Goal: Task Accomplishment & Management: Complete application form

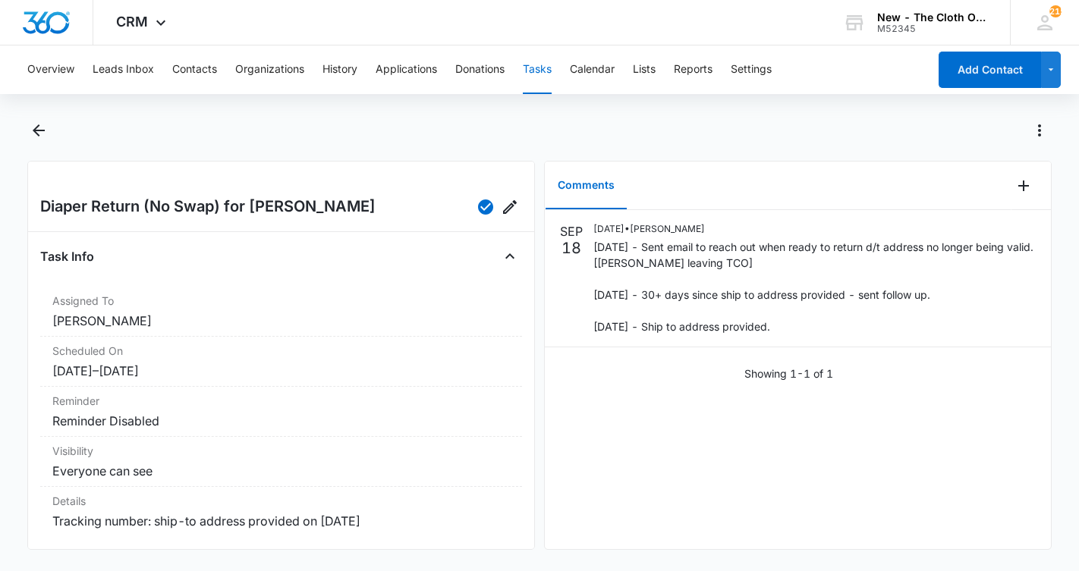
click at [539, 66] on button "Tasks" at bounding box center [537, 70] width 29 height 49
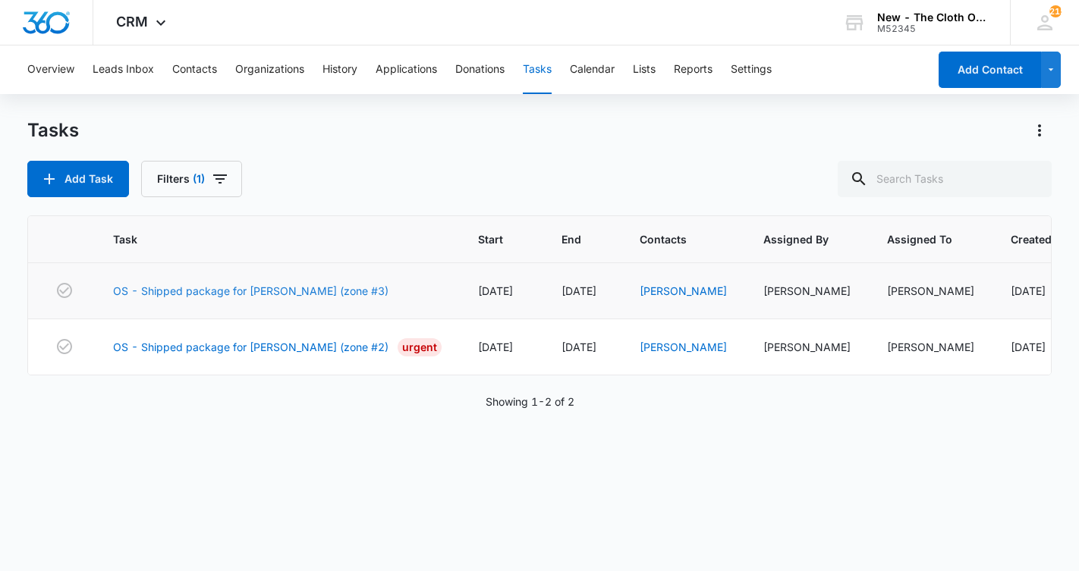
click at [218, 287] on link "OS - Shipped package for [PERSON_NAME] (zone #3)" at bounding box center [250, 291] width 275 height 16
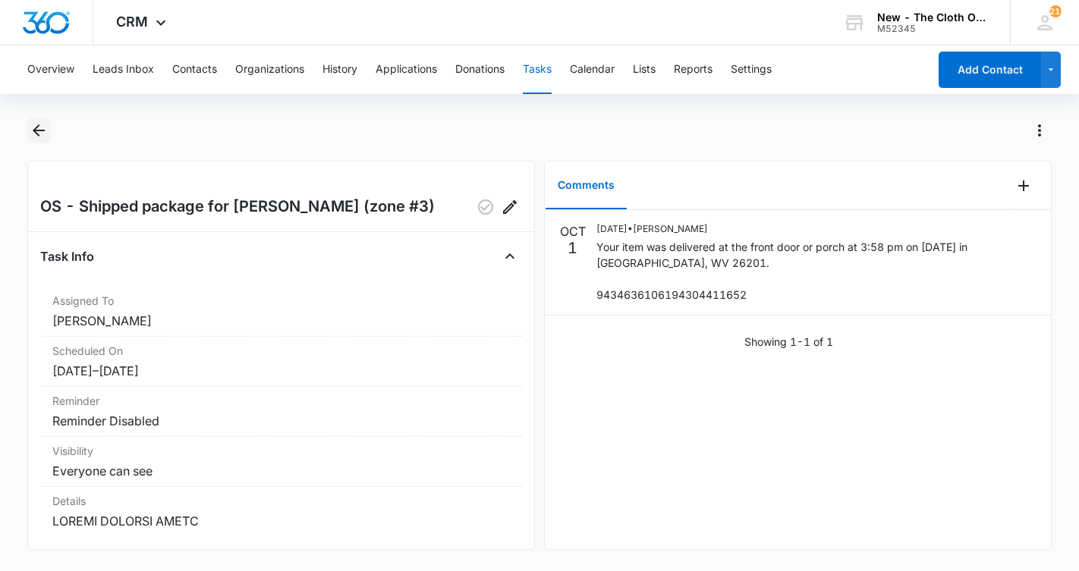
click at [32, 126] on icon "Back" at bounding box center [39, 130] width 18 height 18
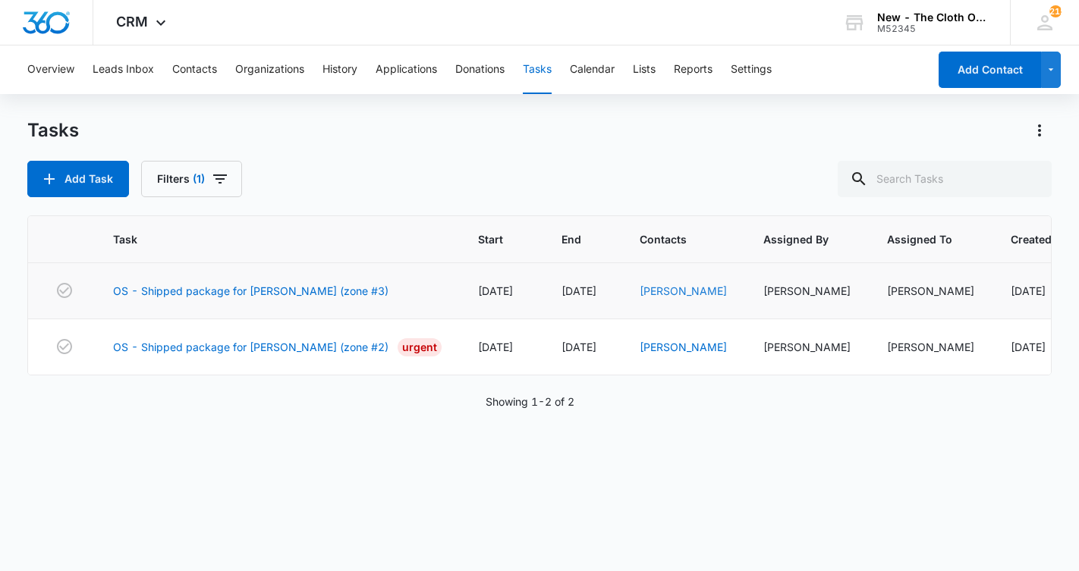
click at [678, 294] on link "[PERSON_NAME]" at bounding box center [683, 291] width 87 height 13
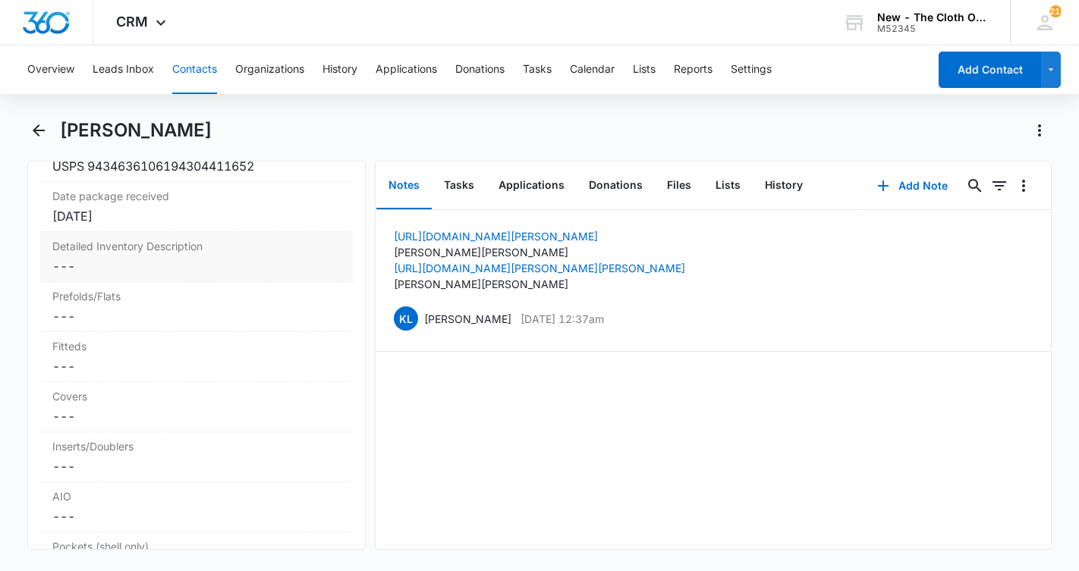
scroll to position [3720, 0]
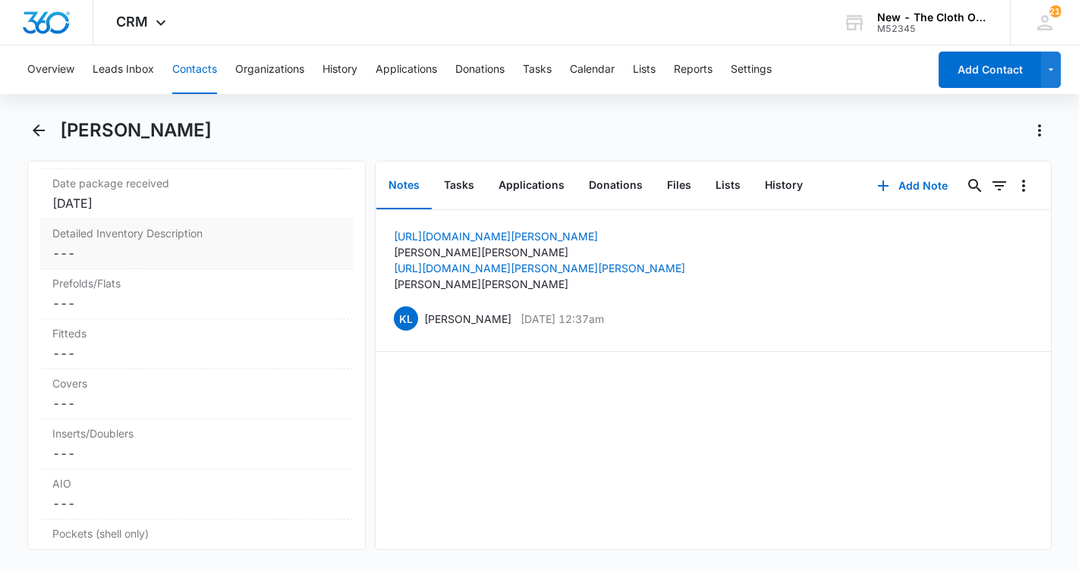
click at [134, 263] on dd "Cancel Save Changes ---" at bounding box center [196, 253] width 288 height 18
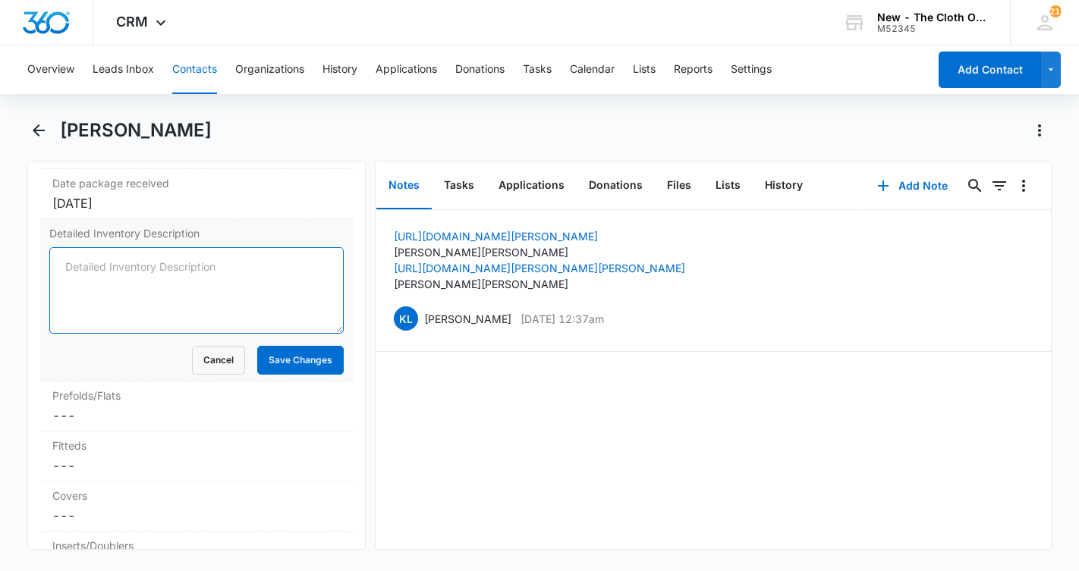
click at [131, 282] on textarea "Detailed Inventory Description" at bounding box center [196, 290] width 294 height 87
paste textarea "AIO (2) - 2 Grovia (robots, purple) COVERS (2) - By Two Little Plines (skulls),…"
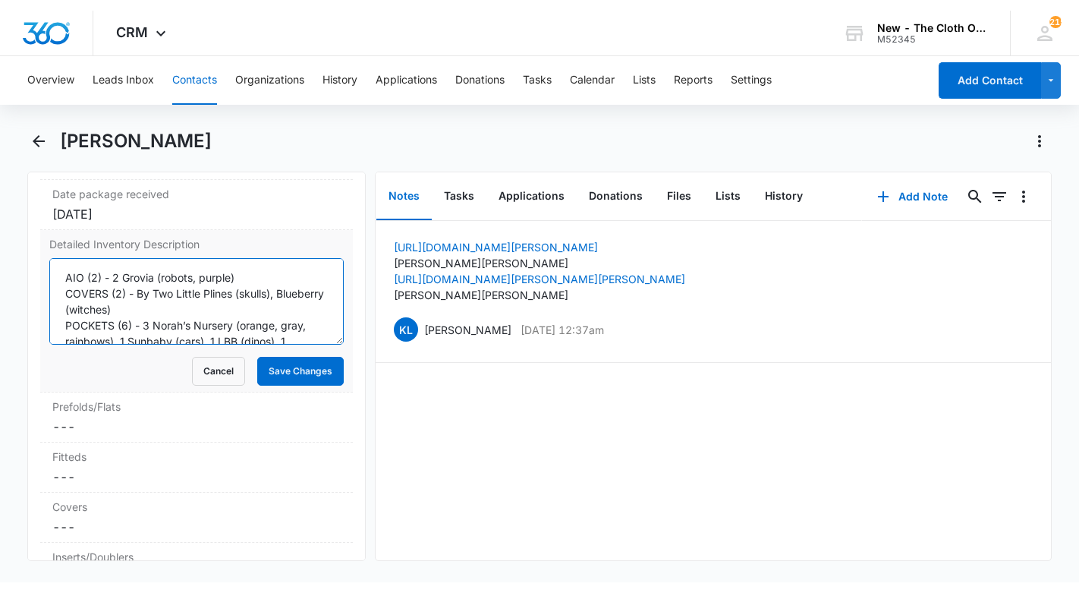
scroll to position [96, 0]
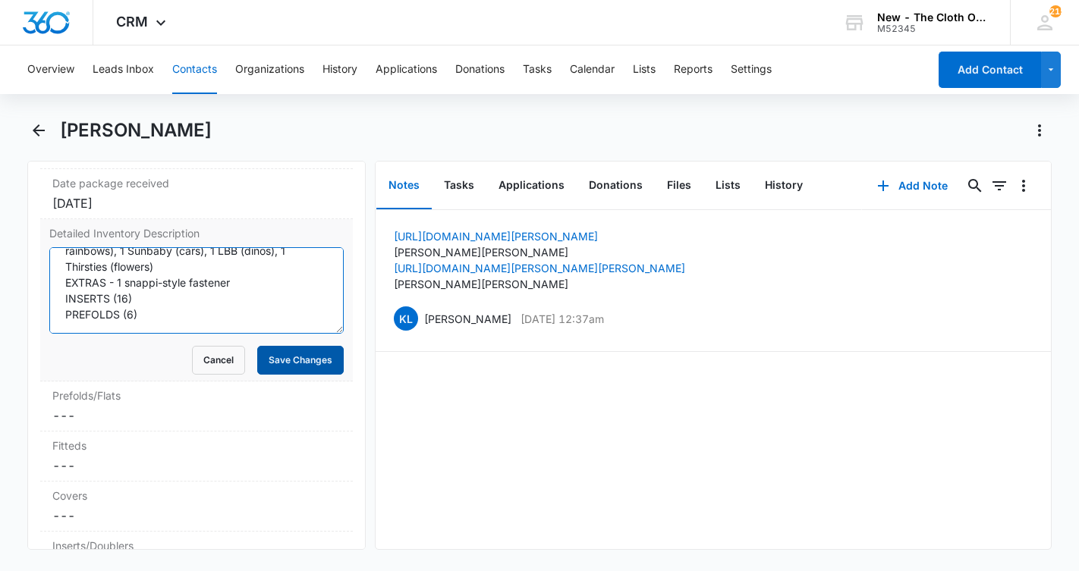
type textarea "AIO (2) - 2 Grovia (robots, purple) COVERS (2) - By Two Little Plines (skulls),…"
click at [297, 375] on button "Save Changes" at bounding box center [300, 360] width 87 height 29
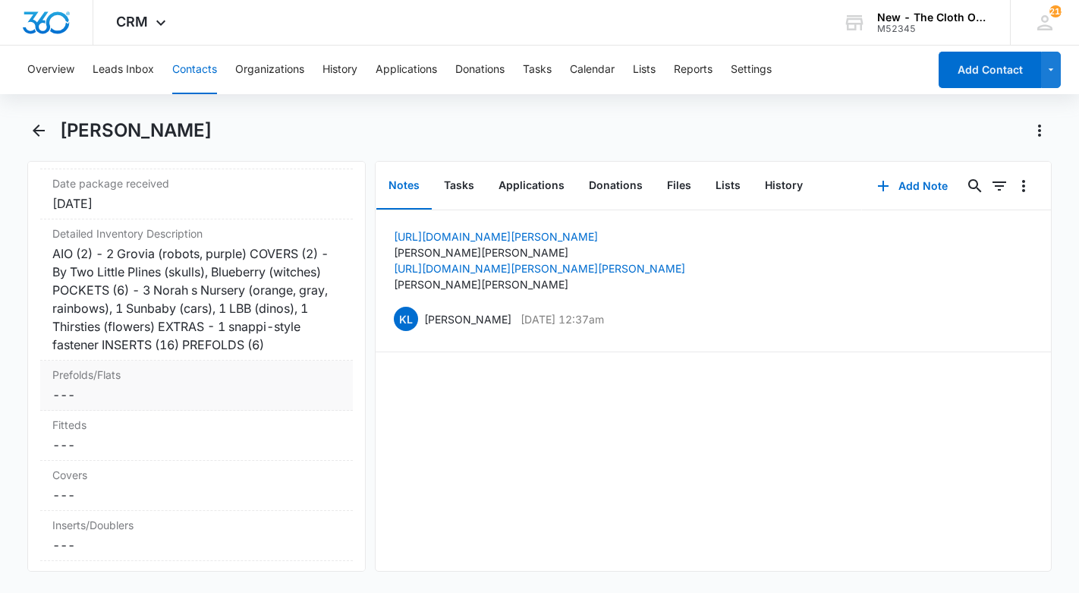
click at [119, 404] on dd "Cancel Save Changes ---" at bounding box center [196, 394] width 288 height 18
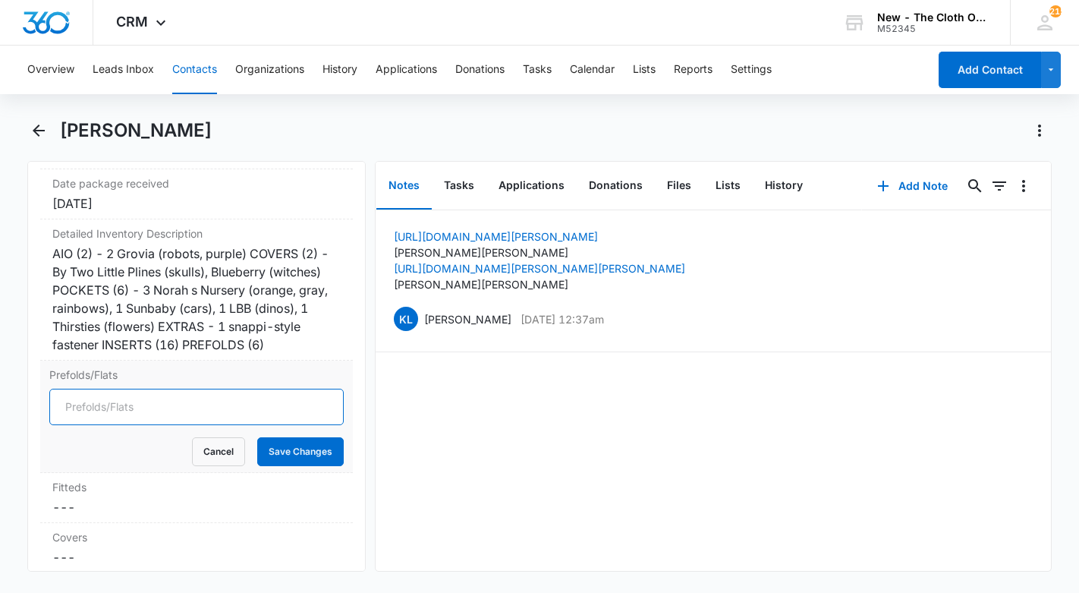
click at [124, 425] on input "Prefolds/Flats" at bounding box center [196, 407] width 294 height 36
type input "6"
click at [282, 466] on button "Save Changes" at bounding box center [300, 451] width 87 height 29
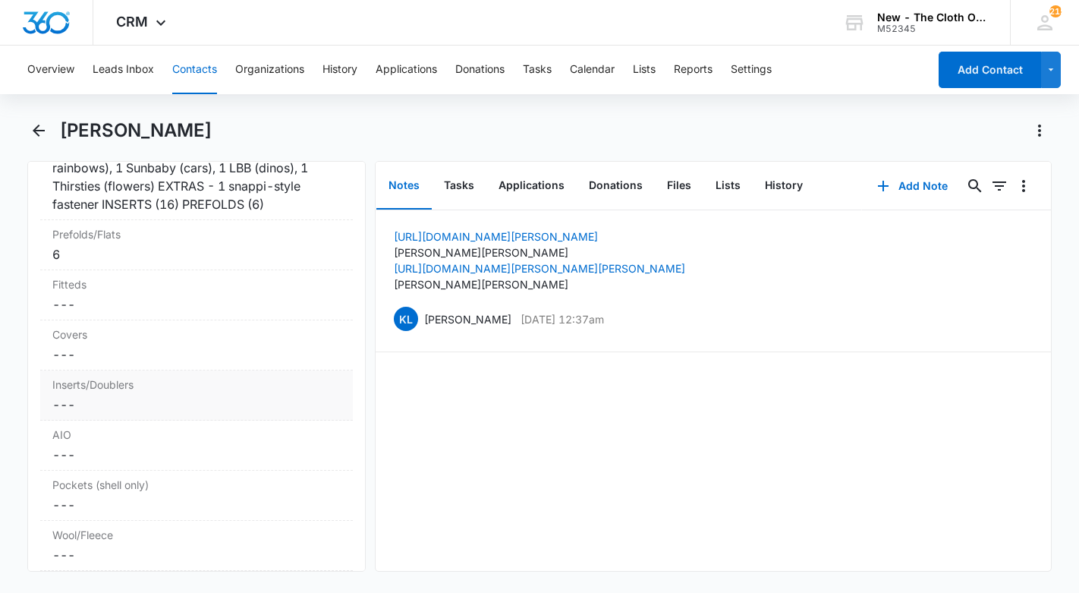
scroll to position [3864, 0]
click at [101, 360] on dd "Cancel Save Changes ---" at bounding box center [196, 350] width 288 height 18
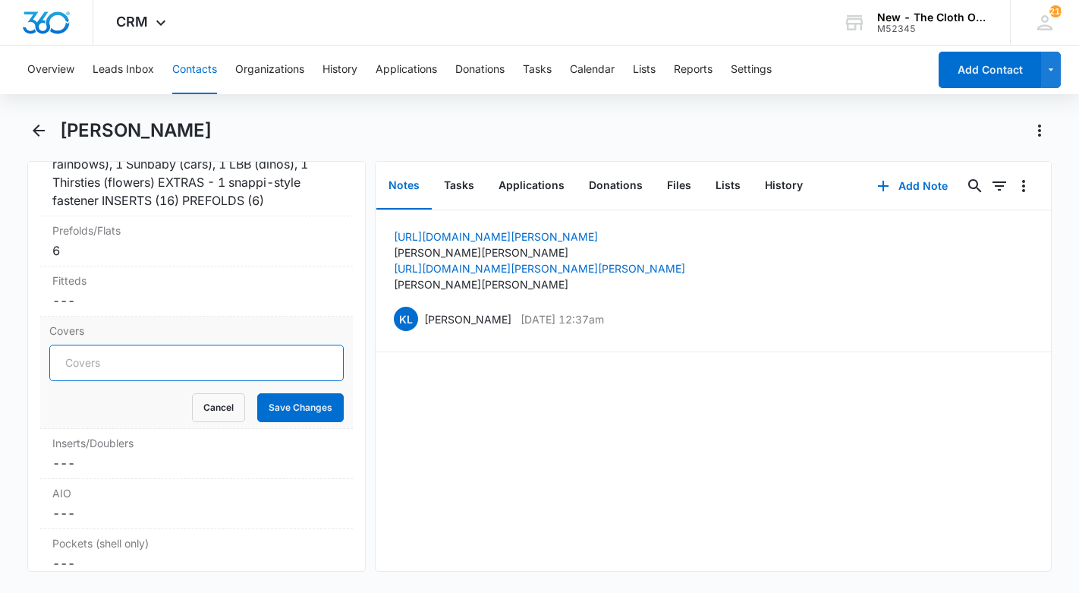
click at [117, 381] on input "Covers" at bounding box center [196, 363] width 294 height 36
type input "2"
click at [299, 422] on button "Save Changes" at bounding box center [300, 407] width 87 height 29
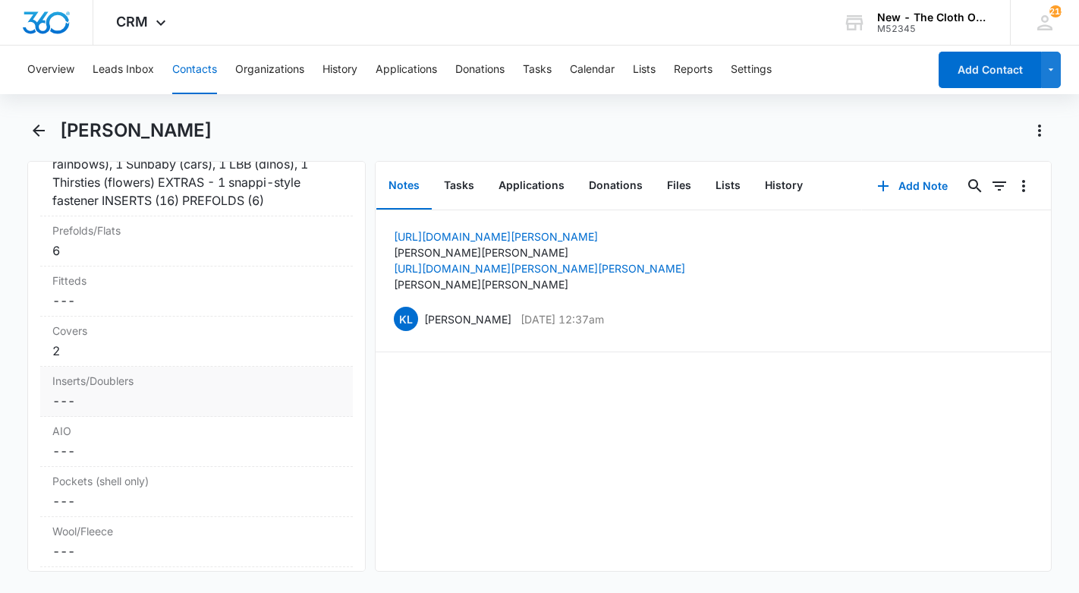
click at [87, 410] on dd "Cancel Save Changes ---" at bounding box center [196, 401] width 288 height 18
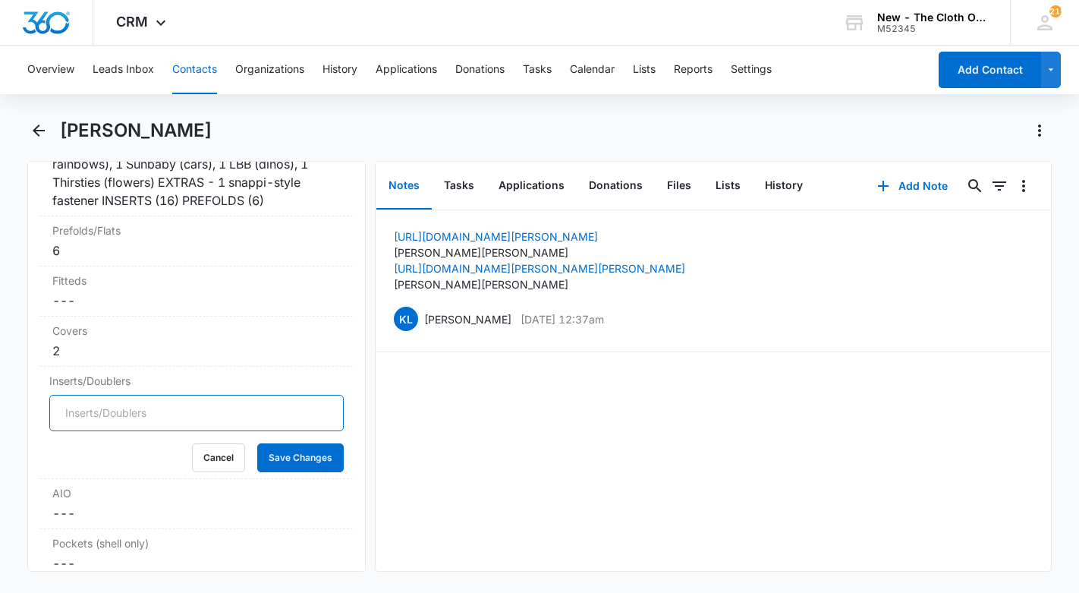
click at [97, 430] on input "Inserts/Doublers" at bounding box center [196, 413] width 294 height 36
type input "16"
click at [270, 472] on button "Save Changes" at bounding box center [300, 457] width 87 height 29
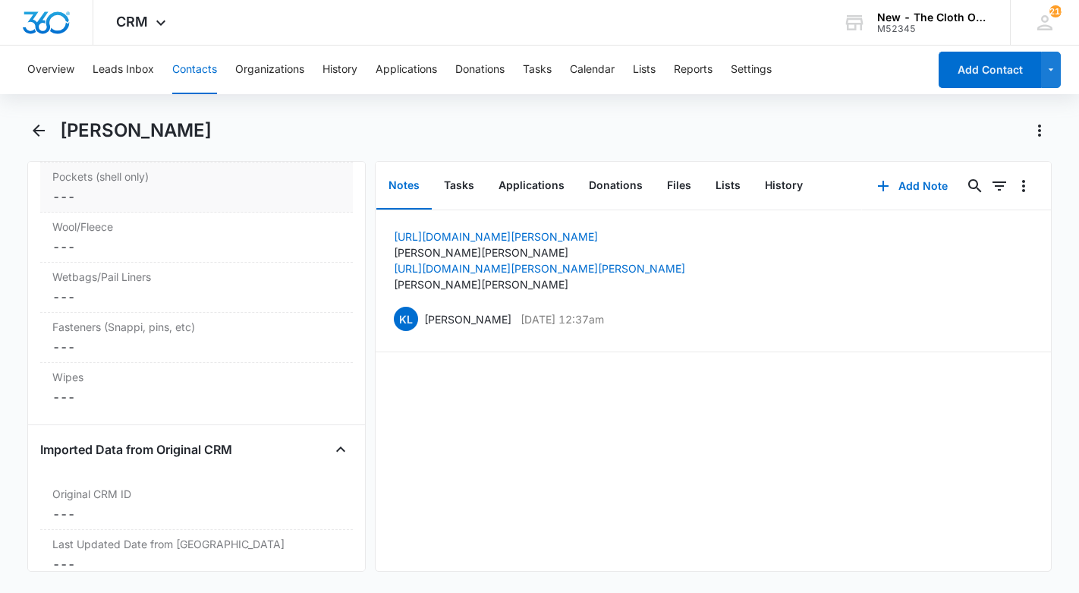
scroll to position [4186, 0]
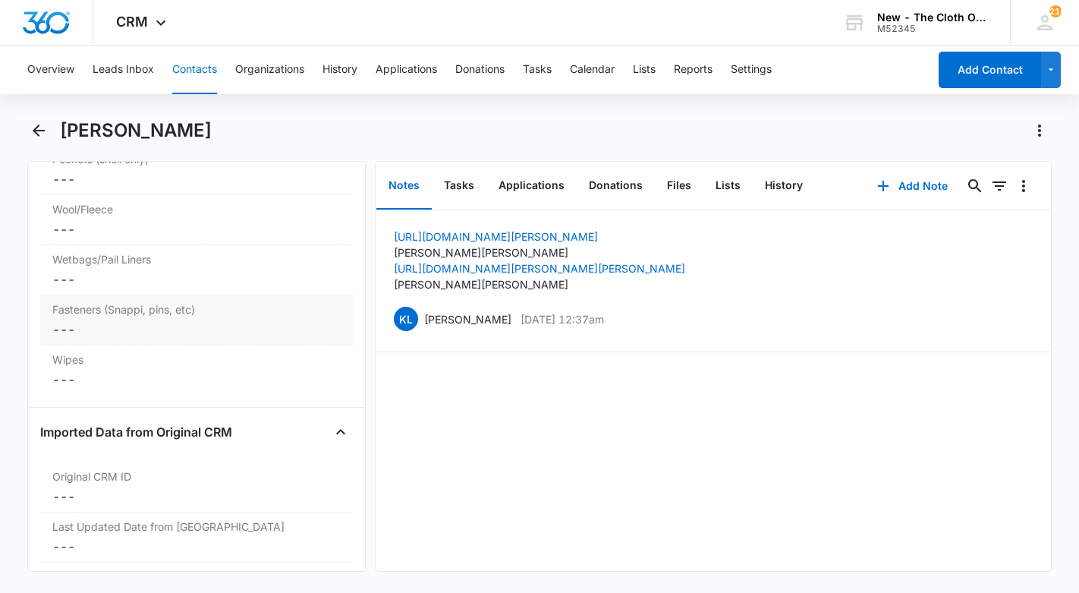
click at [114, 338] on dd "Cancel Save Changes ---" at bounding box center [196, 329] width 288 height 18
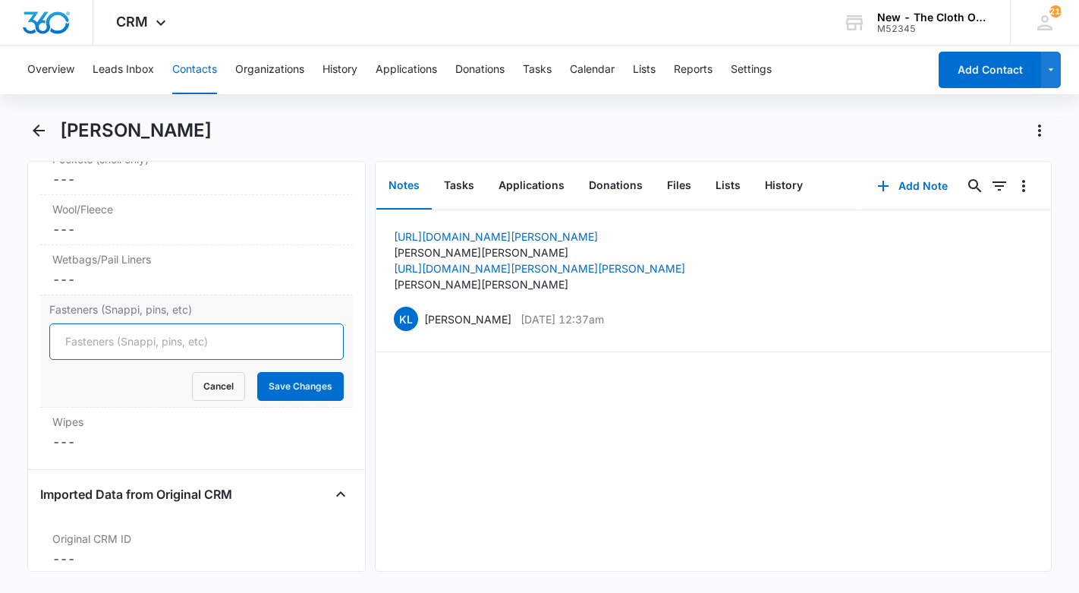
click at [115, 360] on input "Fasteners (Snappi, pins, etc)" at bounding box center [196, 341] width 294 height 36
click at [294, 401] on button "Save Changes" at bounding box center [300, 386] width 87 height 29
type input "1"
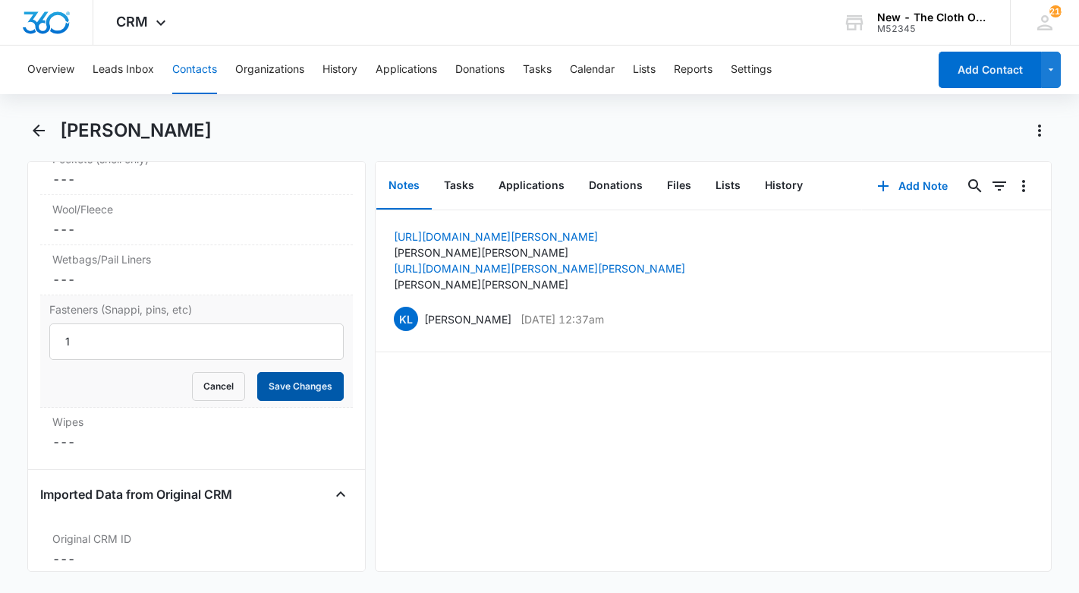
click at [266, 398] on button "Save Changes" at bounding box center [300, 386] width 87 height 29
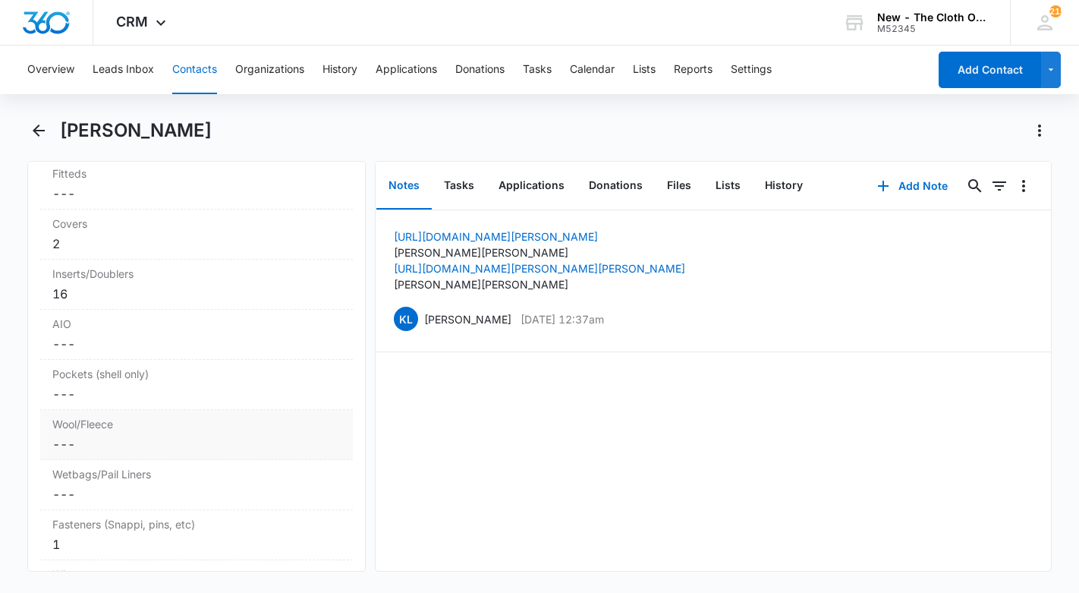
scroll to position [3957, 0]
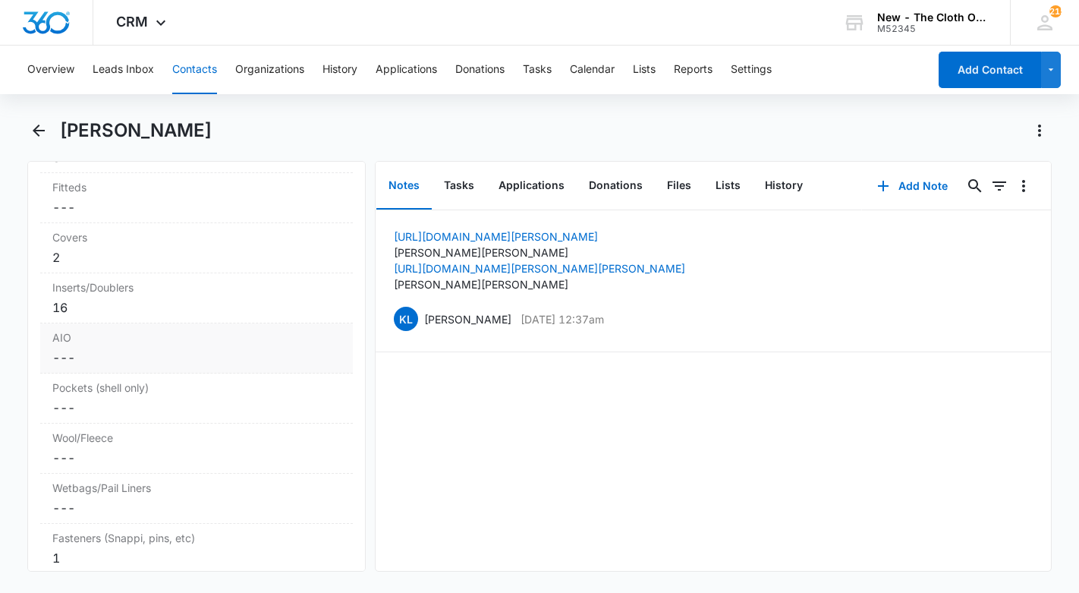
click at [67, 373] on div "AIO Cancel Save Changes ---" at bounding box center [196, 348] width 313 height 50
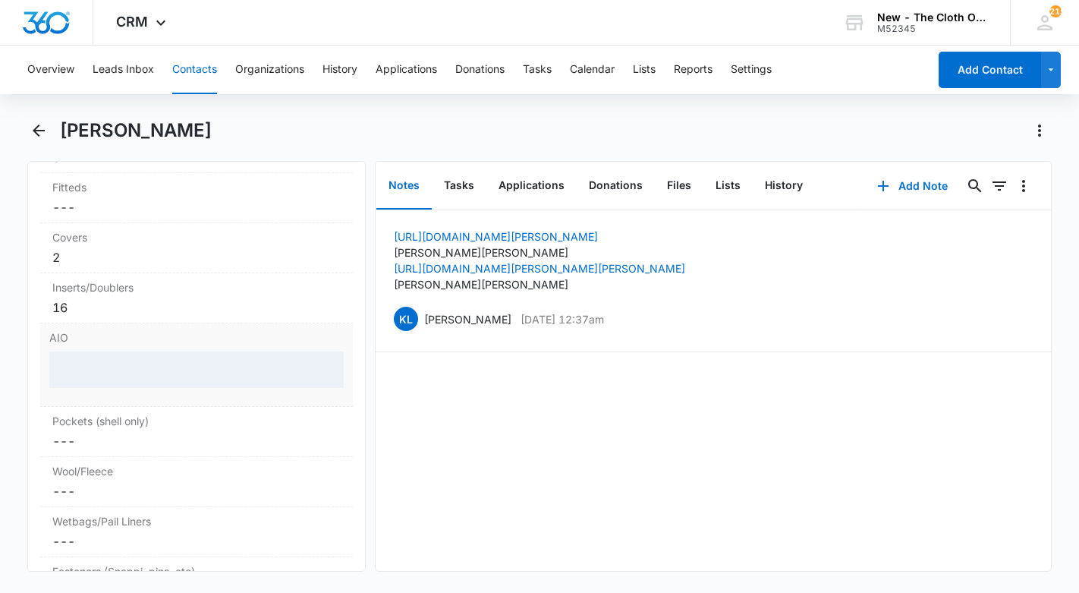
click at [73, 384] on div at bounding box center [196, 369] width 294 height 36
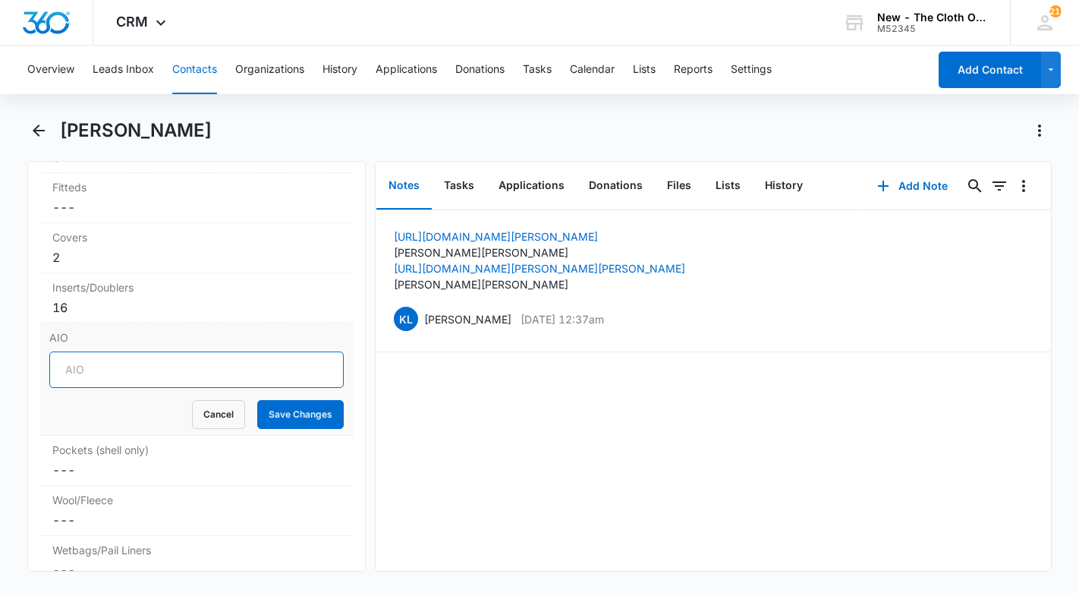
click at [83, 388] on input "AIO" at bounding box center [196, 369] width 294 height 36
type input "2"
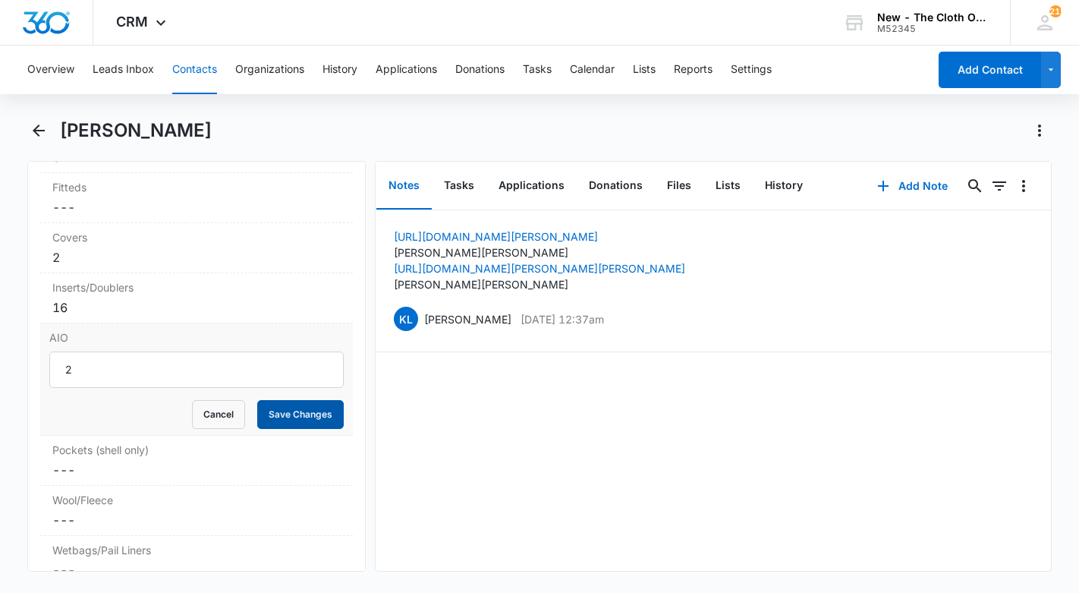
click at [291, 429] on button "Save Changes" at bounding box center [300, 414] width 87 height 29
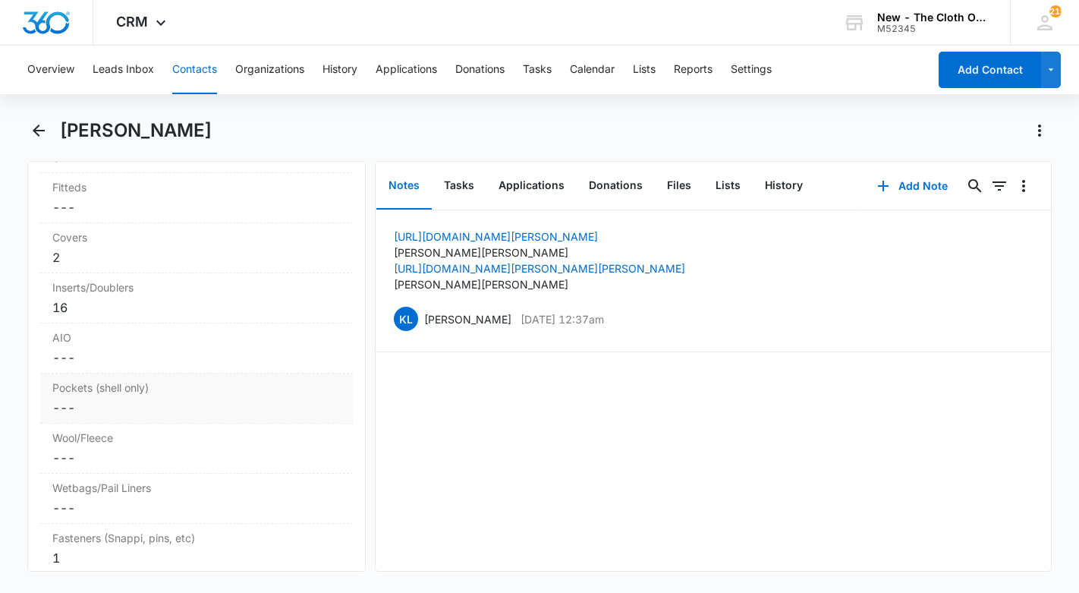
click at [90, 417] on dd "Cancel Save Changes ---" at bounding box center [196, 407] width 288 height 18
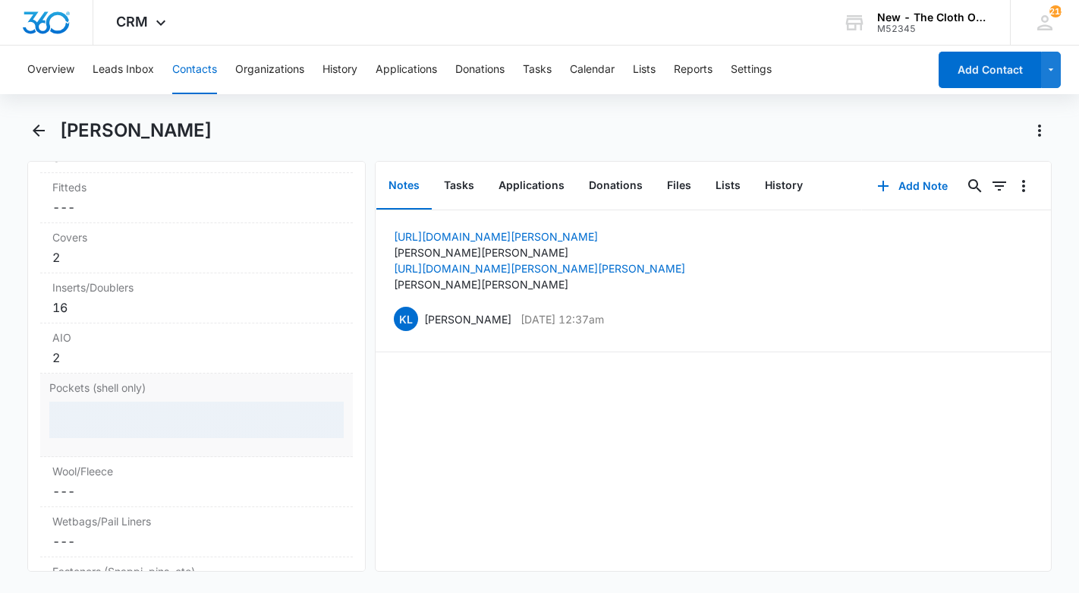
click at [112, 438] on div at bounding box center [196, 419] width 294 height 36
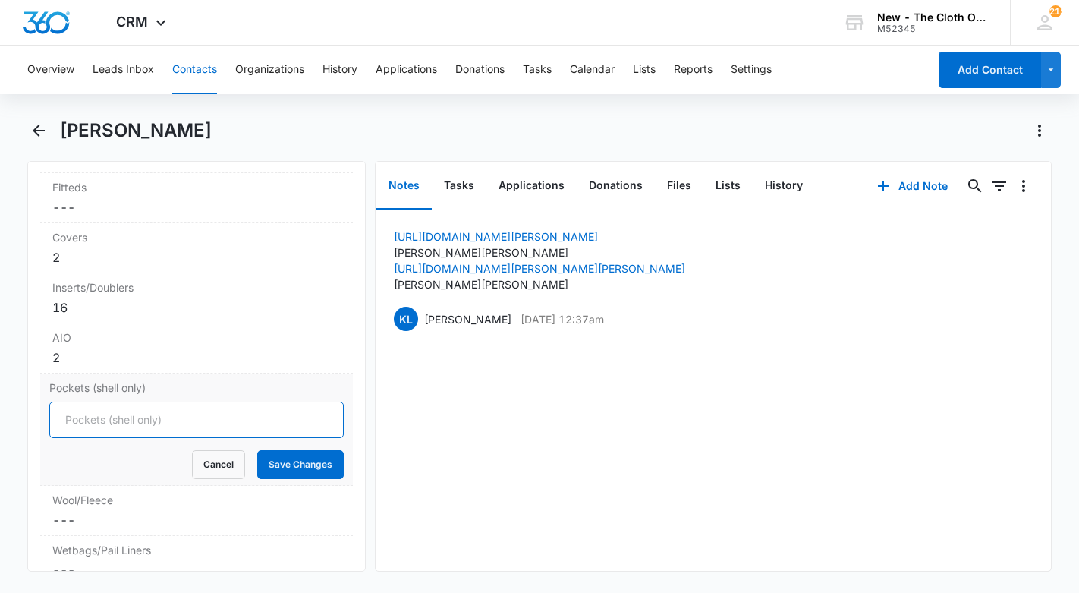
click at [111, 438] on input "Pockets (shell only)" at bounding box center [196, 419] width 294 height 36
type input "6"
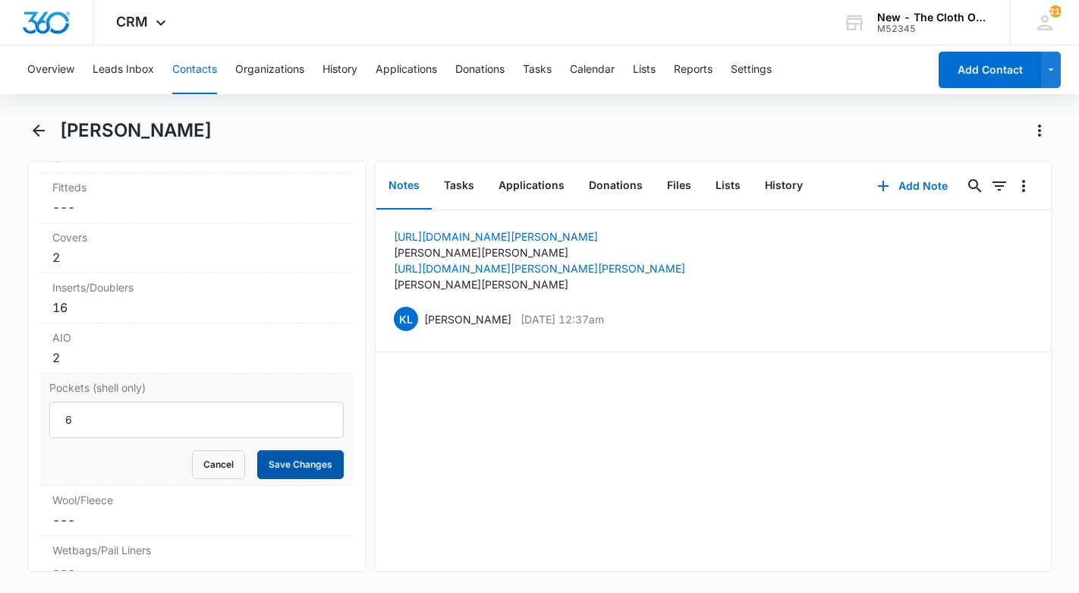
click at [287, 479] on button "Save Changes" at bounding box center [300, 464] width 87 height 29
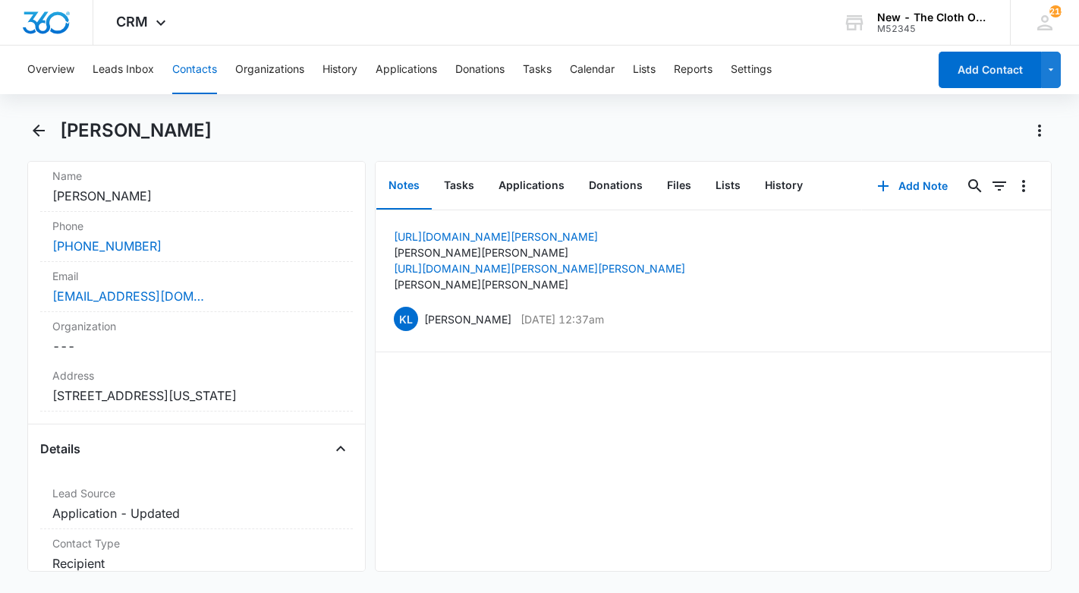
scroll to position [270, 0]
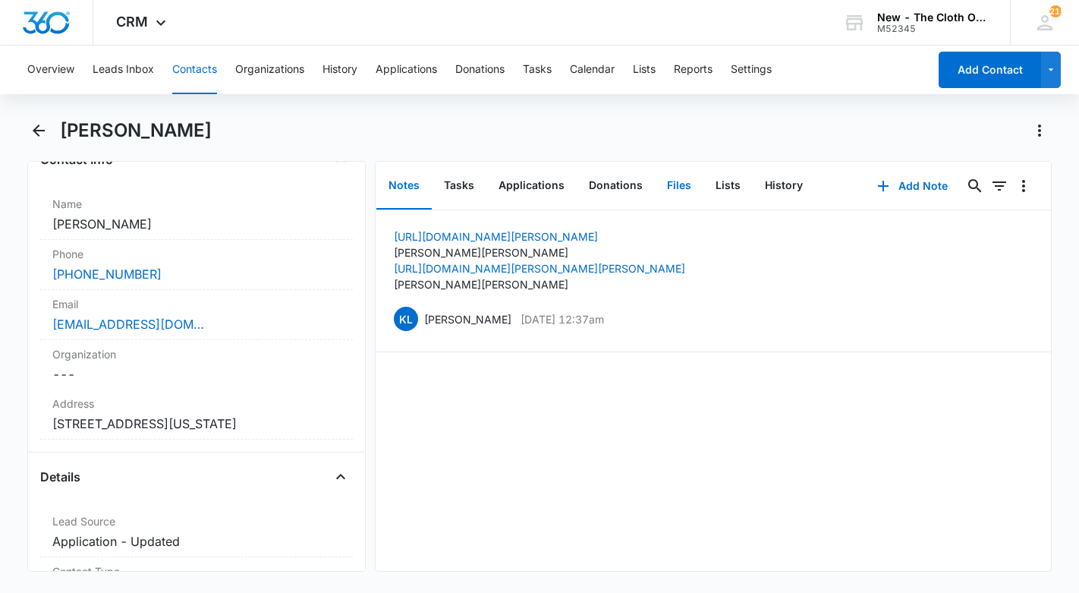
click at [684, 193] on button "Files" at bounding box center [679, 185] width 49 height 47
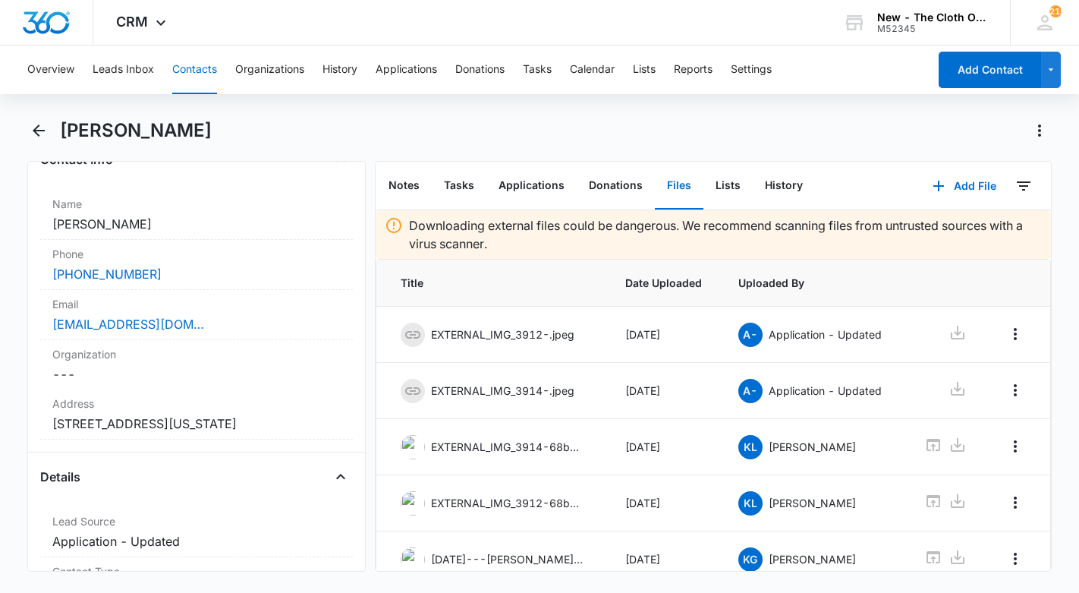
click at [672, 182] on button "Files" at bounding box center [679, 185] width 49 height 47
click at [969, 181] on button "Add File" at bounding box center [964, 186] width 94 height 36
click at [954, 234] on div "Upload Files" at bounding box center [944, 234] width 61 height 11
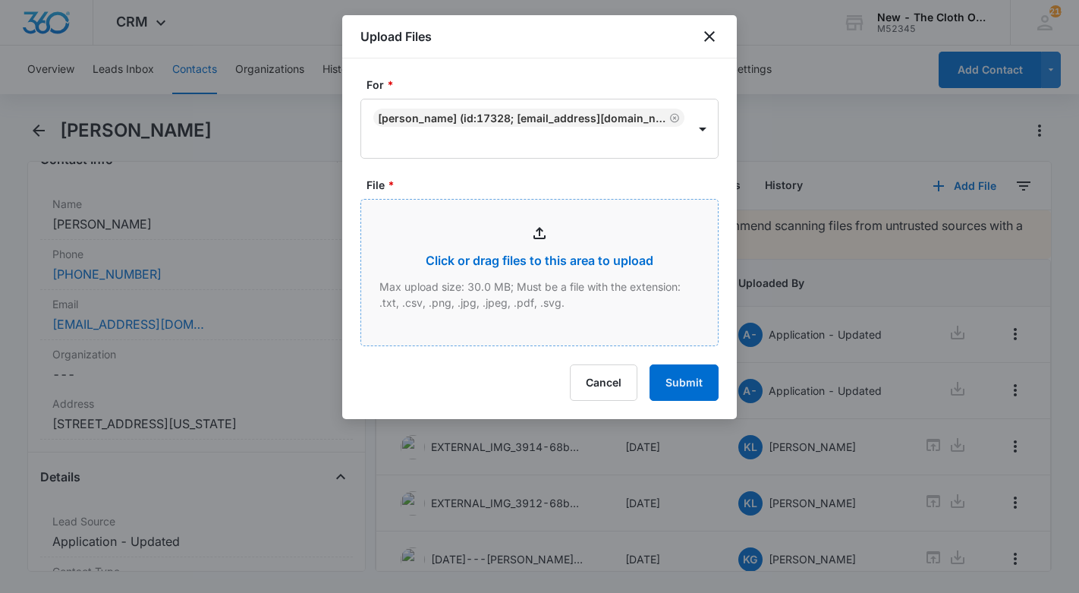
click at [499, 255] on input "File *" at bounding box center [539, 273] width 357 height 146
type input "C:\fakepath\H.Riley OS.jpeg"
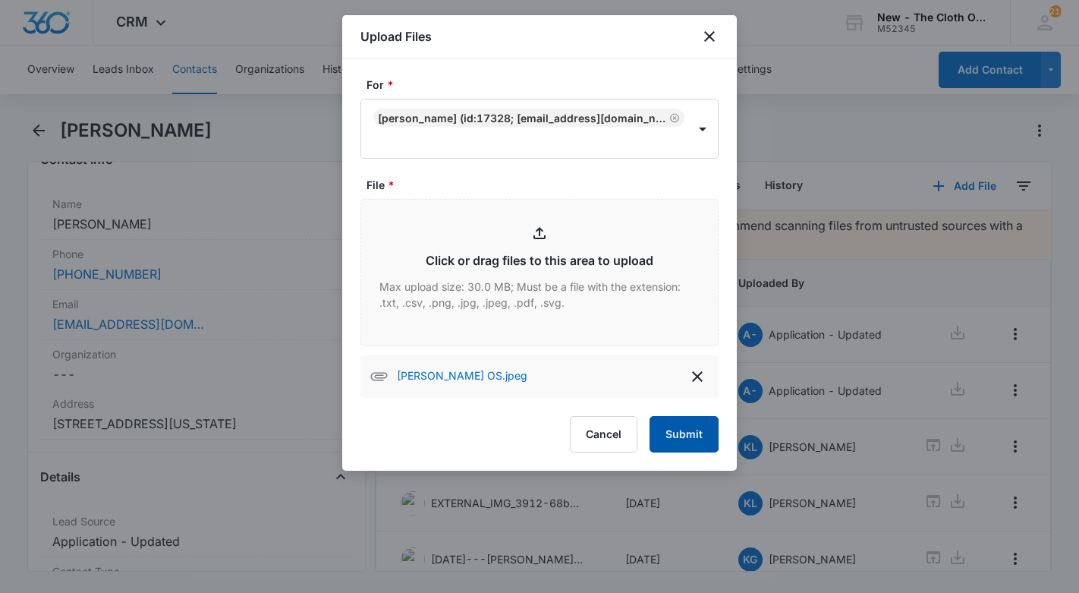
click at [681, 430] on button "Submit" at bounding box center [684, 434] width 69 height 36
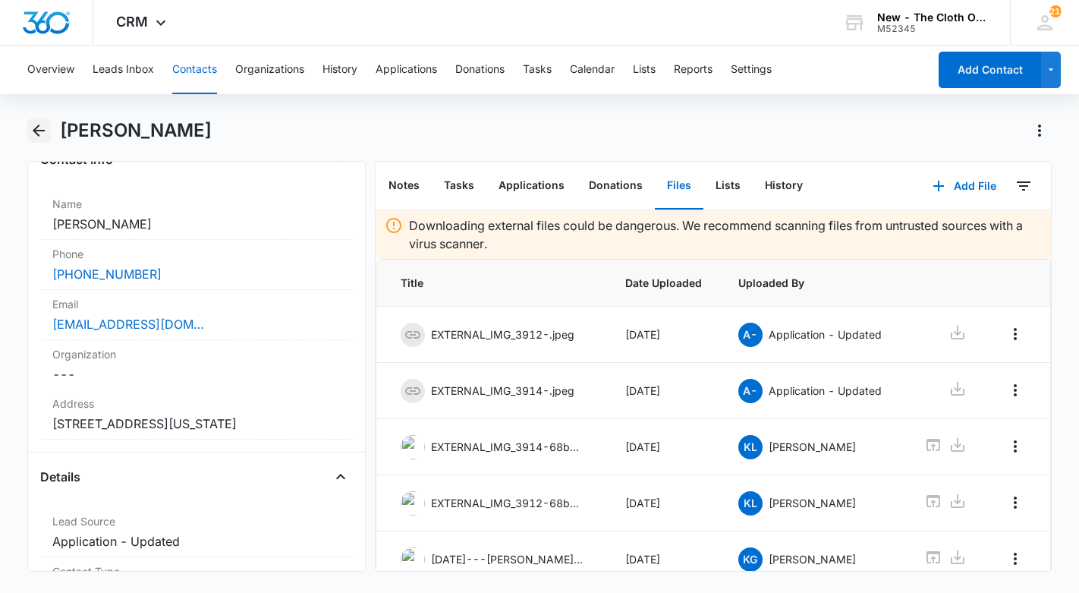
click at [39, 127] on icon "Back" at bounding box center [39, 130] width 18 height 18
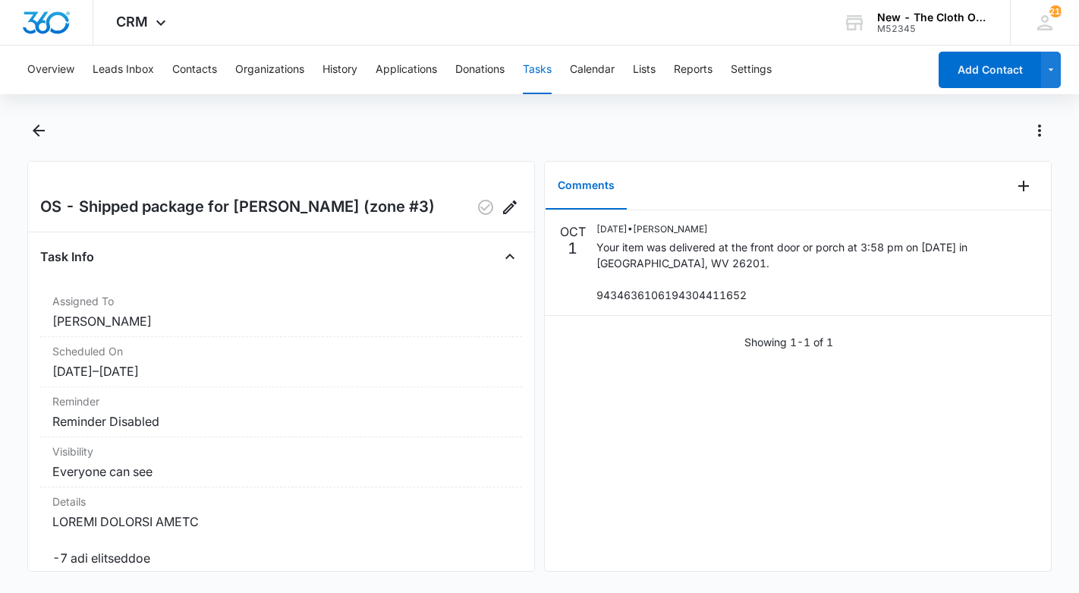
click at [536, 72] on button "Tasks" at bounding box center [537, 70] width 29 height 49
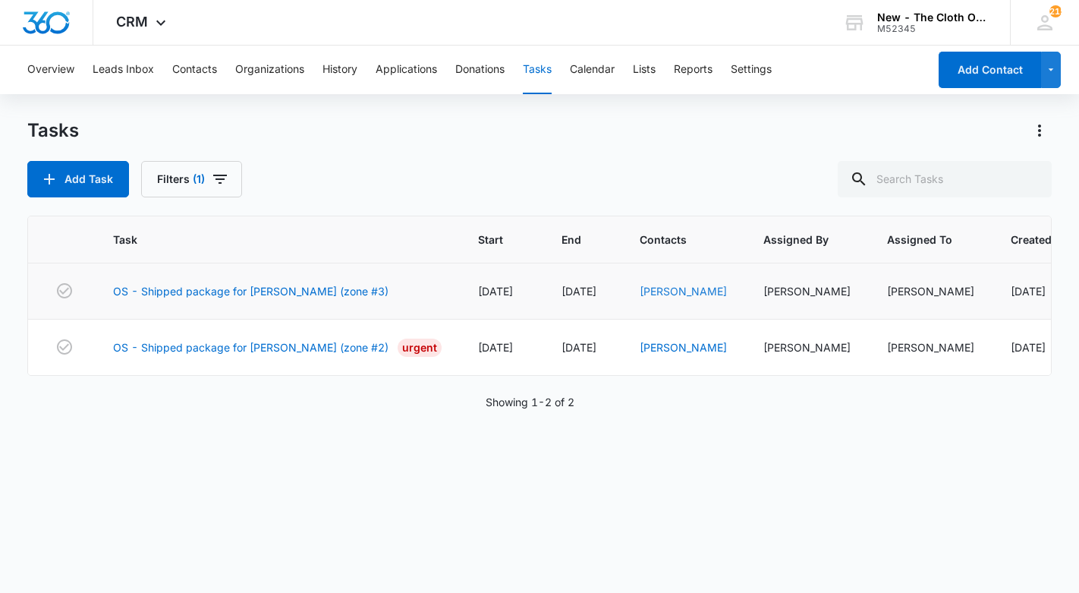
click at [681, 285] on link "[PERSON_NAME]" at bounding box center [683, 291] width 87 height 13
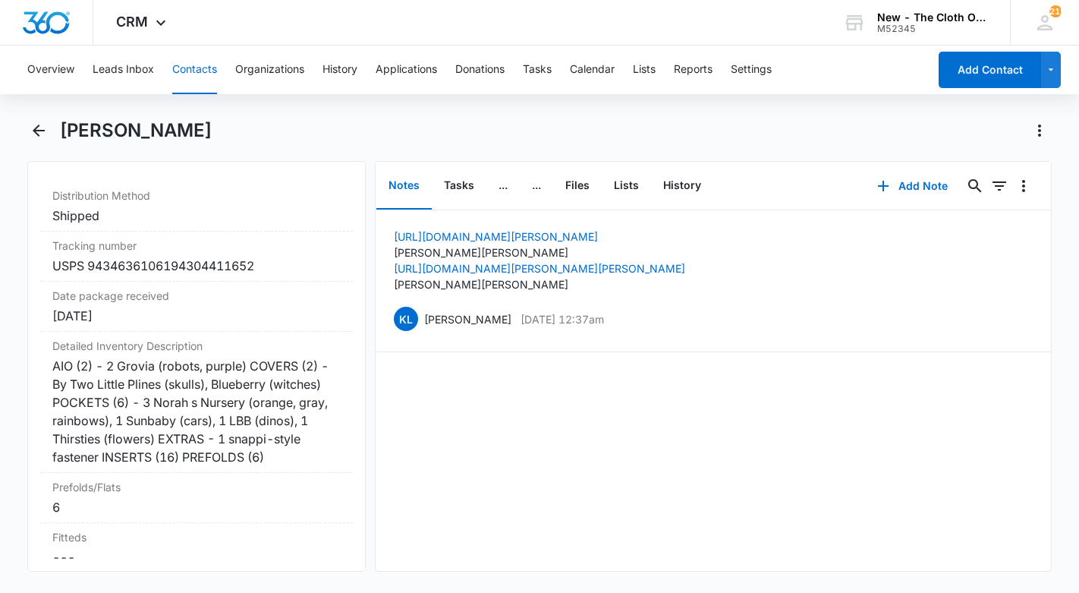
scroll to position [3607, 0]
click at [235, 275] on div "USPS 9434636106194304411652" at bounding box center [196, 266] width 288 height 18
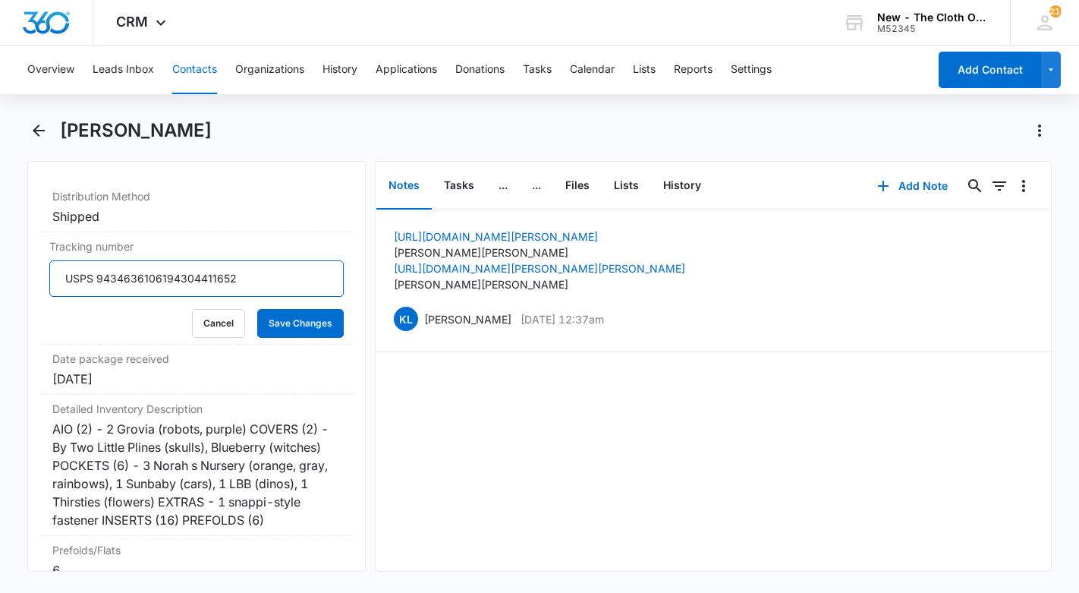
drag, startPoint x: 275, startPoint y: 295, endPoint x: 33, endPoint y: 291, distance: 242.1
click at [33, 291] on div "Remove HR Hannah Riley Contact Info Name Cancel Save Changes Hannah Riley Phone…" at bounding box center [196, 366] width 338 height 411
click at [210, 338] on button "Cancel" at bounding box center [218, 323] width 53 height 29
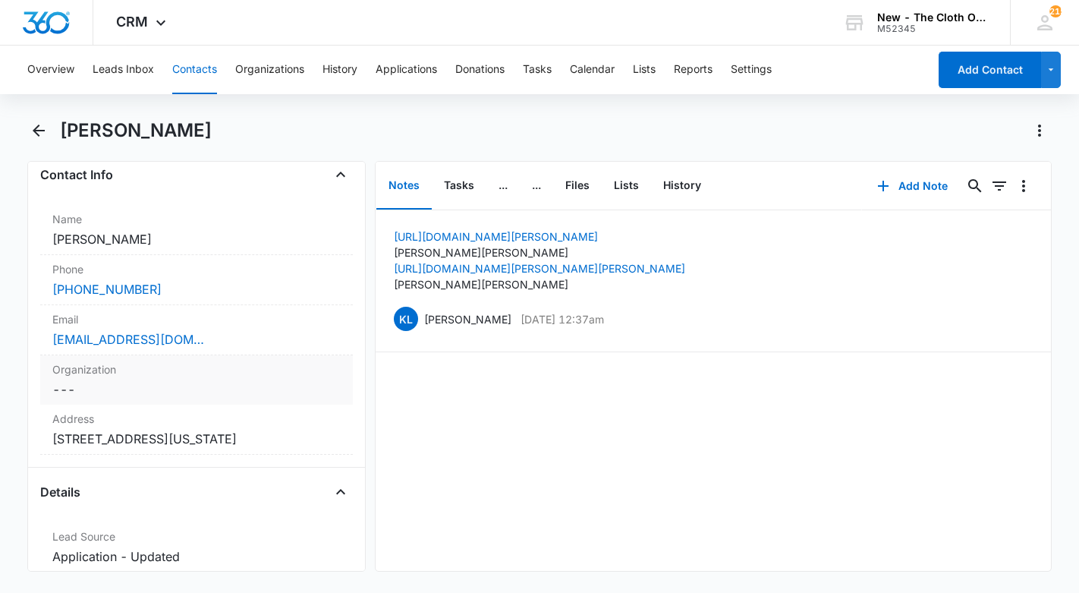
scroll to position [257, 0]
click at [539, 71] on button "Tasks" at bounding box center [537, 70] width 29 height 49
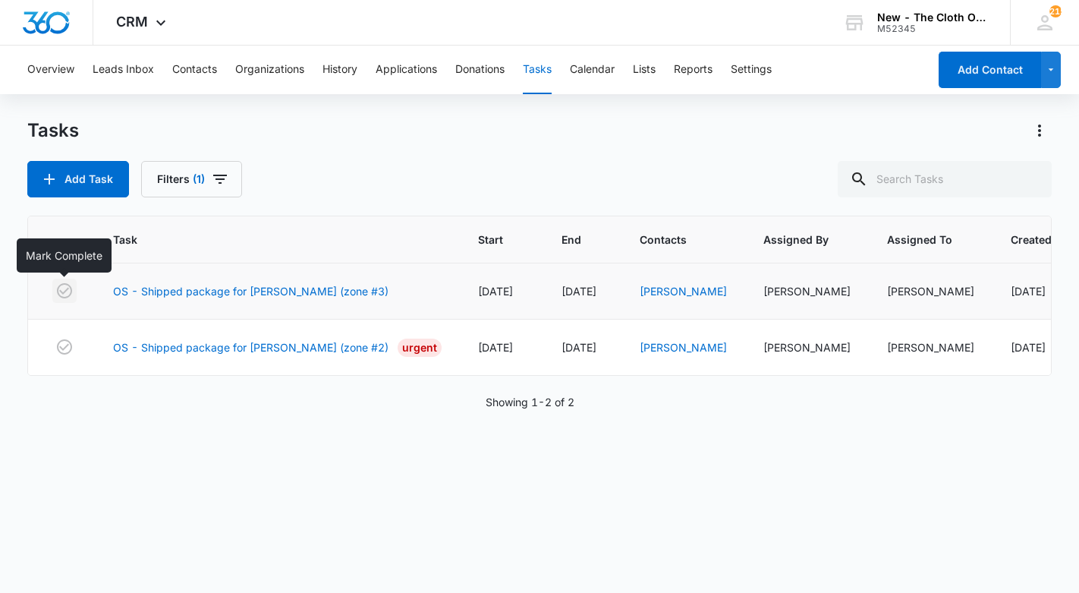
click at [61, 294] on icon "button" at bounding box center [64, 291] width 18 height 18
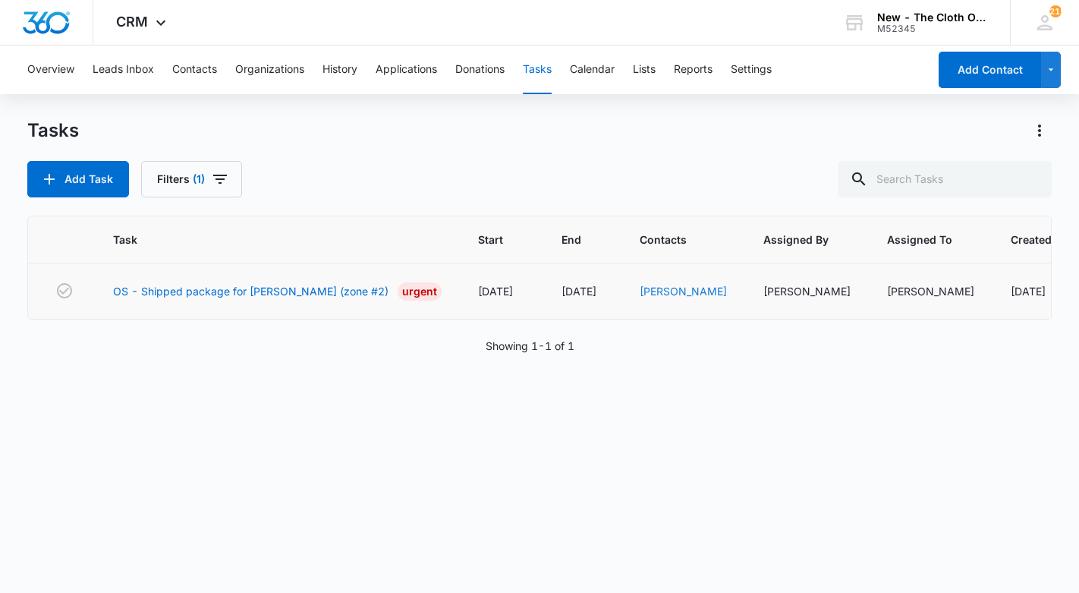
click at [683, 288] on link "[PERSON_NAME]" at bounding box center [683, 291] width 87 height 13
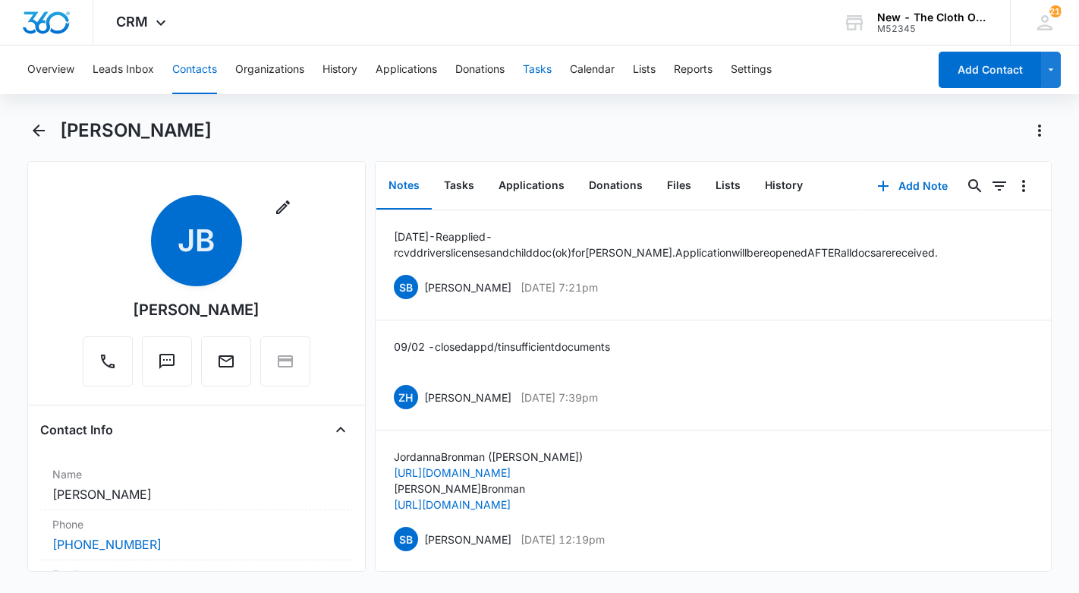
click at [541, 66] on button "Tasks" at bounding box center [537, 70] width 29 height 49
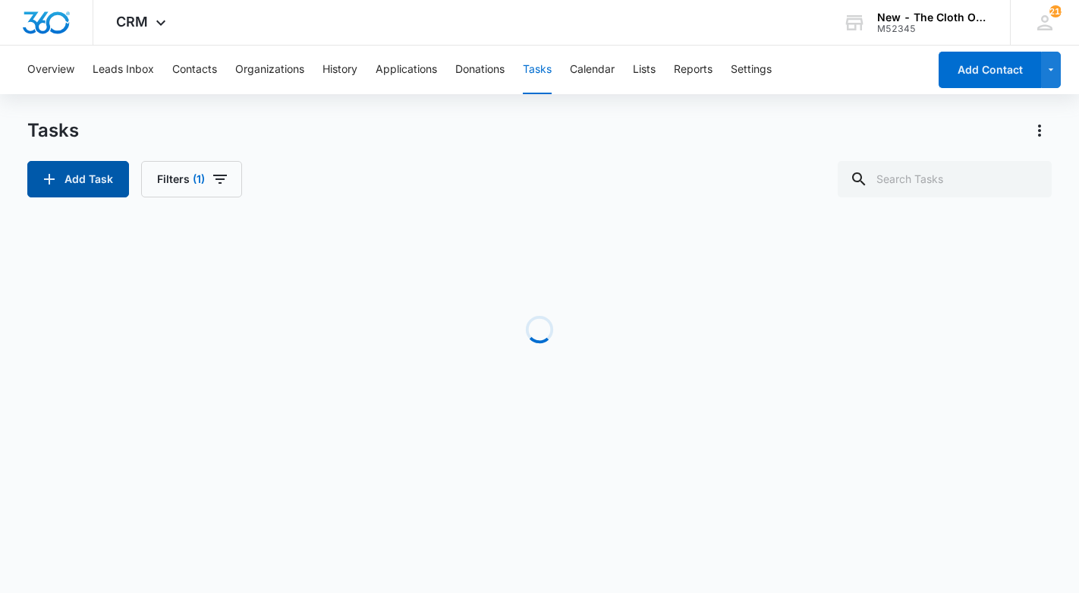
click at [87, 175] on button "Add Task" at bounding box center [78, 179] width 102 height 36
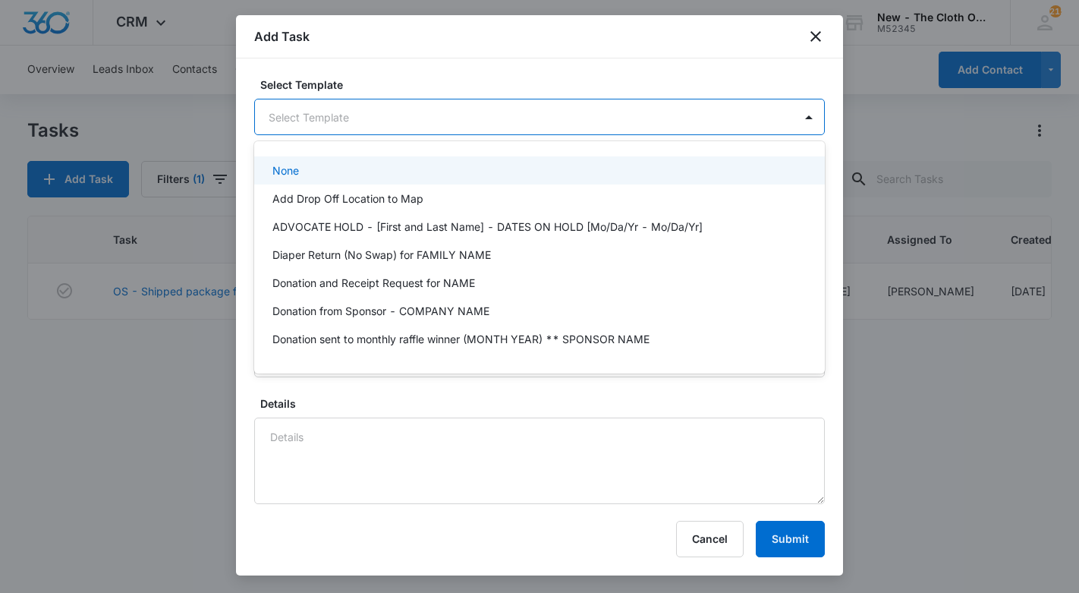
click at [440, 114] on body "CRM Apps Reputation CRM Email Social Ads Intelligence Brand Settings New - The …" at bounding box center [539, 296] width 1079 height 593
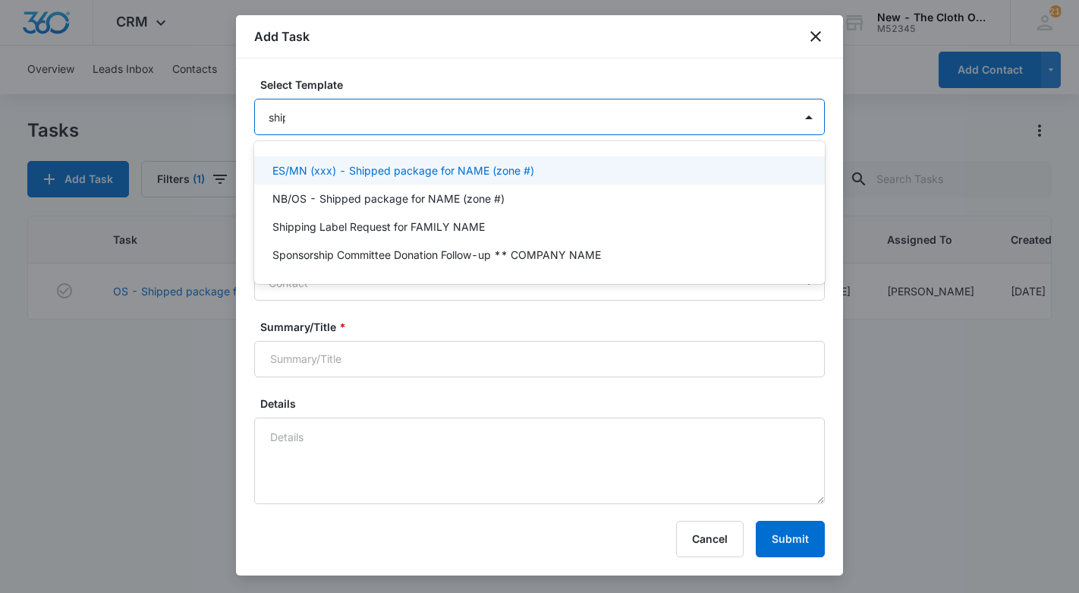
type input "shipp"
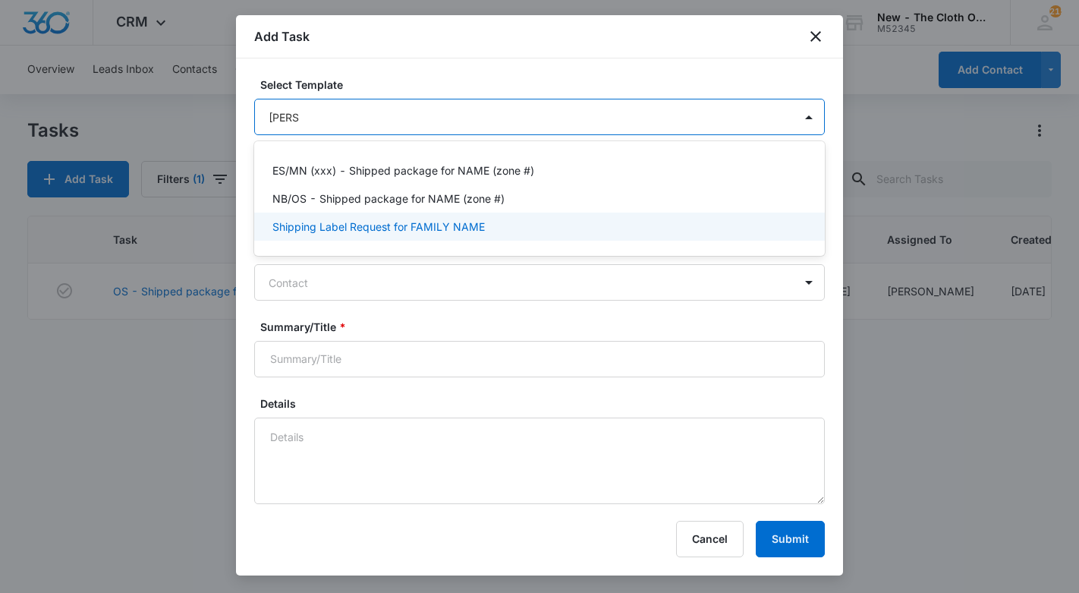
click at [383, 229] on p "Shipping Label Request for FAMILY NAME" at bounding box center [378, 227] width 212 height 16
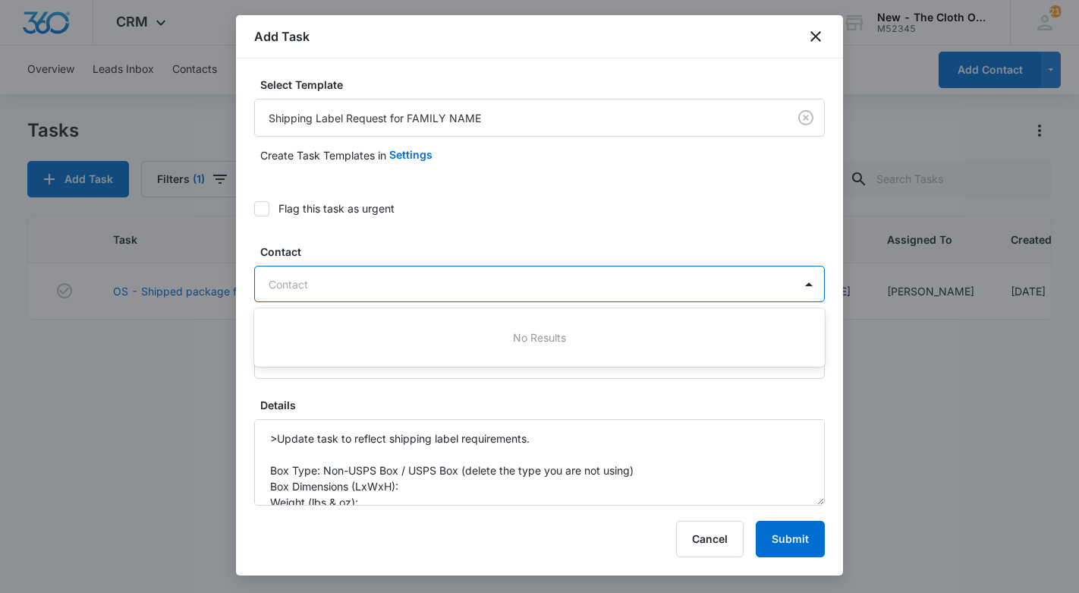
click at [301, 281] on div "Contact" at bounding box center [531, 284] width 524 height 16
type input "jordanna"
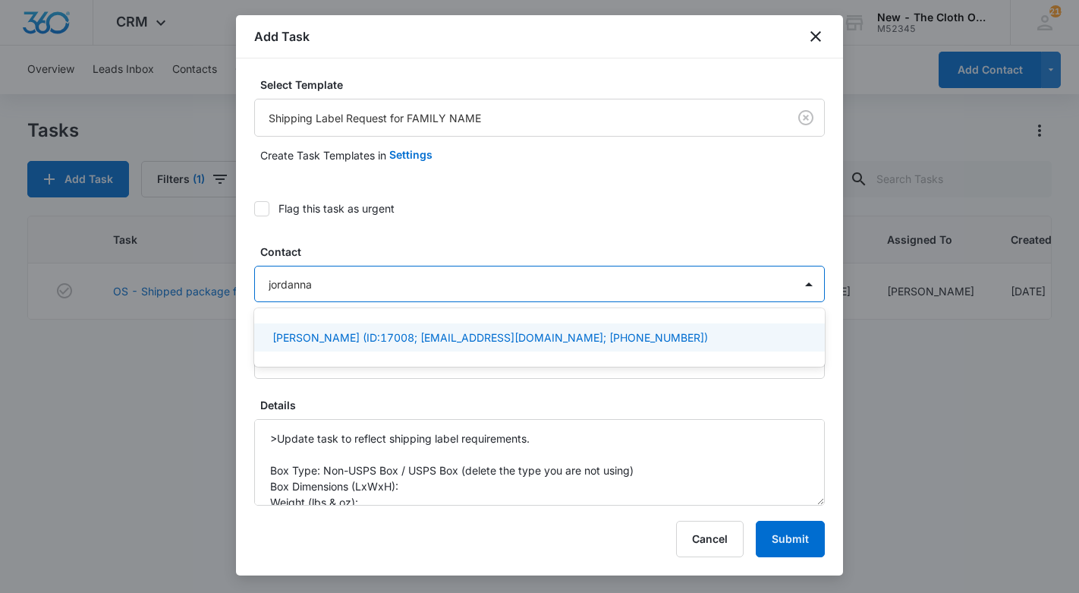
click at [299, 343] on p "Jordanna Bronman (ID:17008; jordannawagner57@aol.com; (302) 593-6432)" at bounding box center [490, 337] width 436 height 16
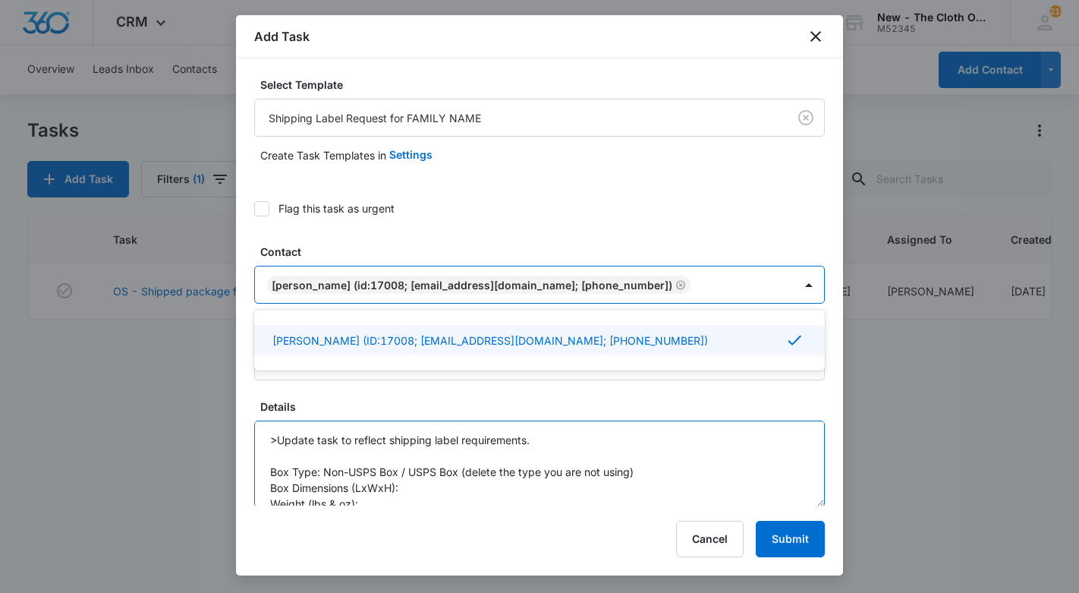
click at [471, 490] on textarea ">Update task to reflect shipping label requirements. Box Type: Non-USPS Box / U…" at bounding box center [539, 463] width 571 height 87
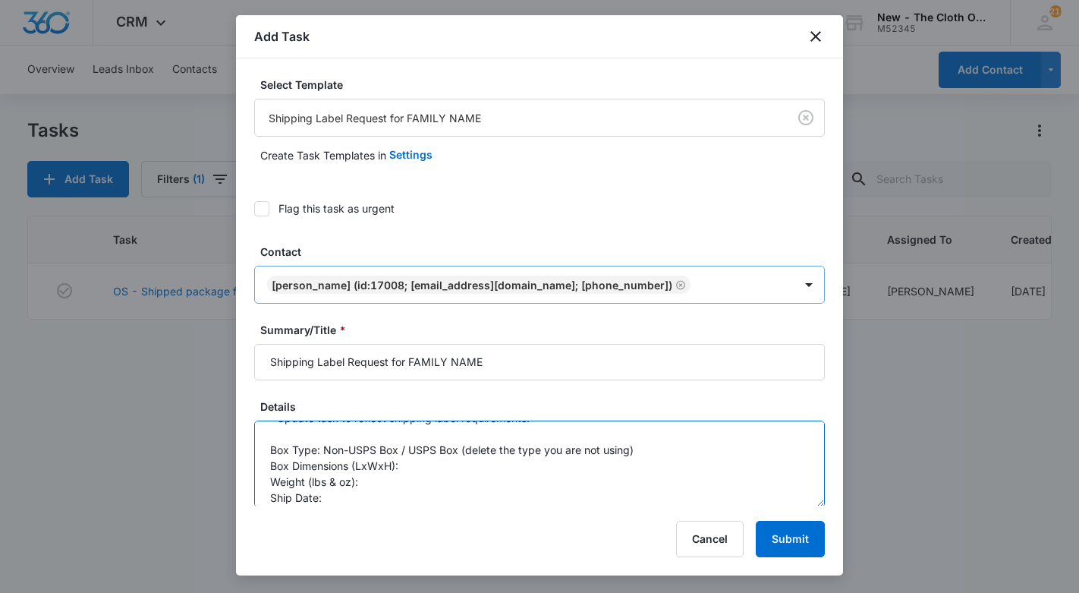
scroll to position [18, 0]
drag, startPoint x: 666, startPoint y: 459, endPoint x: 396, endPoint y: 457, distance: 269.4
click at [396, 457] on textarea ">Update task to reflect shipping label requirements. Box Type: Non-USPS Box / U…" at bounding box center [539, 463] width 571 height 87
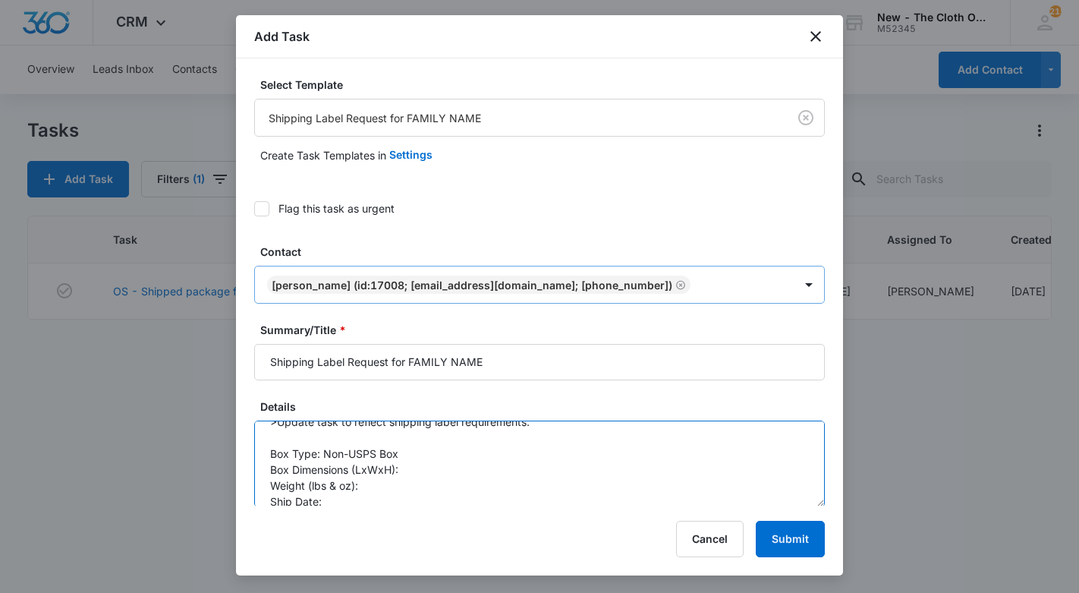
click at [420, 481] on textarea ">Update task to reflect shipping label requirements. Box Type: Non-USPS Box Box…" at bounding box center [539, 463] width 571 height 87
click at [417, 470] on textarea ">Update task to reflect shipping label requirements. Box Type: Non-USPS Box Box…" at bounding box center [539, 463] width 571 height 87
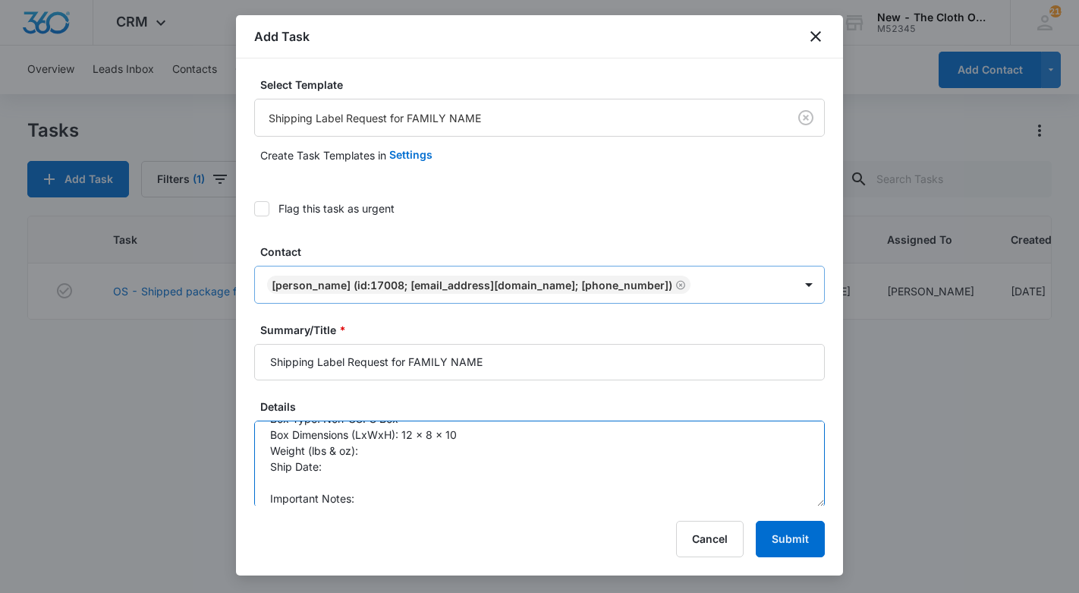
click at [394, 455] on textarea ">Update task to reflect shipping label requirements. Box Type: Non-USPS Box Box…" at bounding box center [539, 463] width 571 height 87
click at [335, 474] on textarea ">Update task to reflect shipping label requirements. Box Type: Non-USPS Box Box…" at bounding box center [539, 463] width 571 height 87
click at [331, 463] on textarea ">Update task to reflect shipping label requirements. Box Type: Non-USPS Box Box…" at bounding box center [539, 463] width 571 height 87
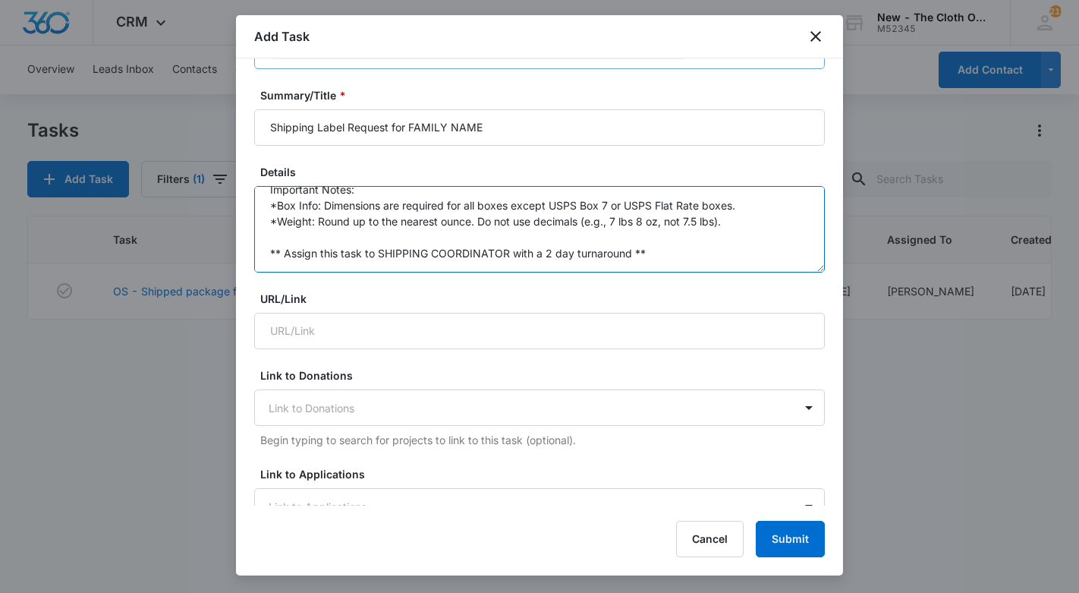
scroll to position [251, 0]
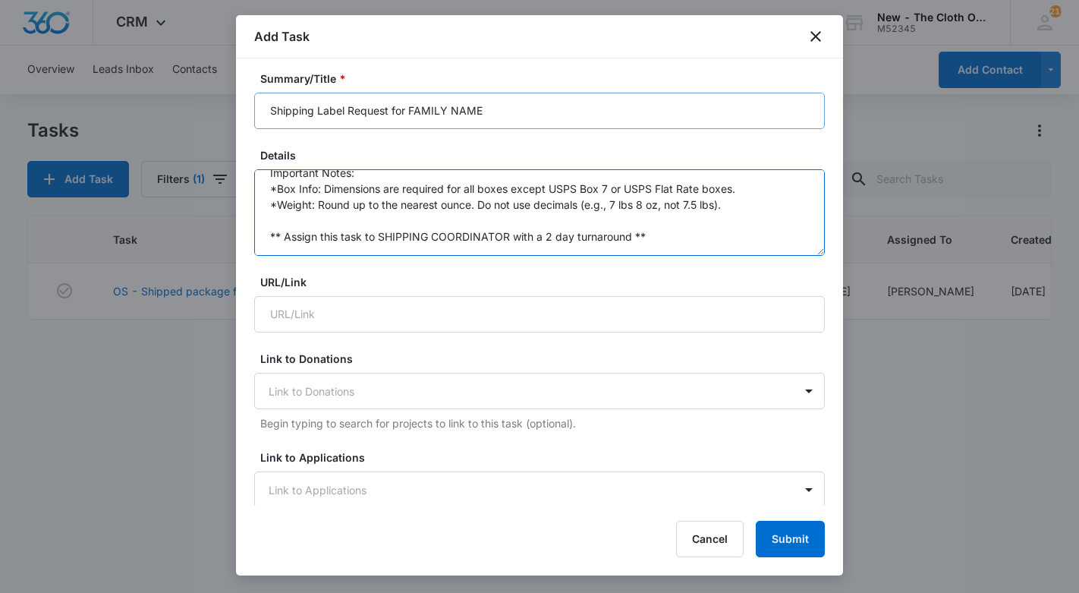
type textarea ">Update task to reflect shipping label requirements. Box Type: Non-USPS Box Box…"
click at [493, 109] on input "Shipping Label Request for FAMILY NAME" at bounding box center [539, 111] width 571 height 36
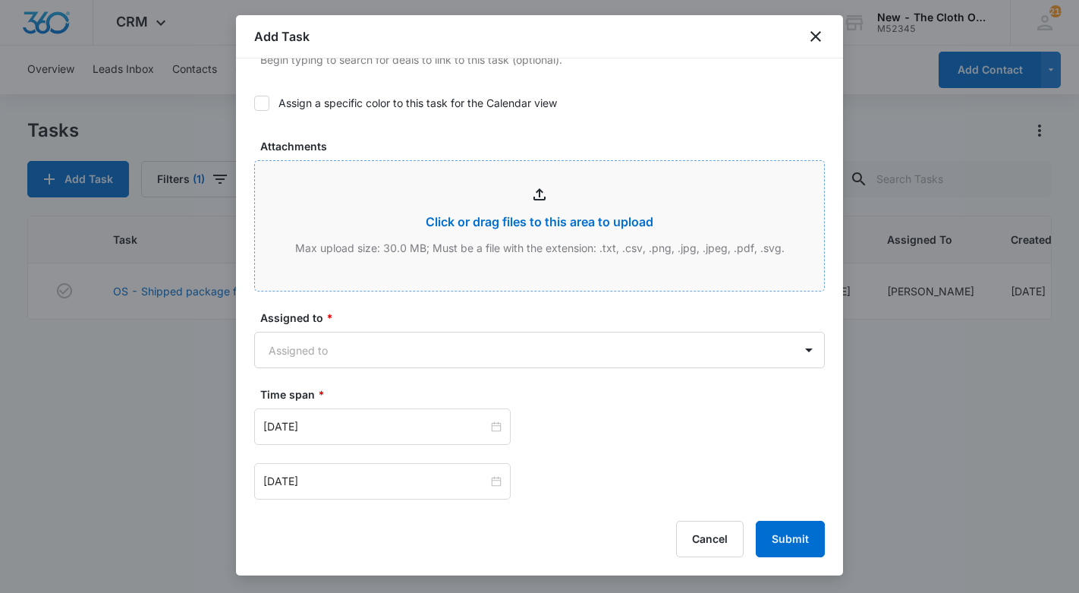
scroll to position [722, 0]
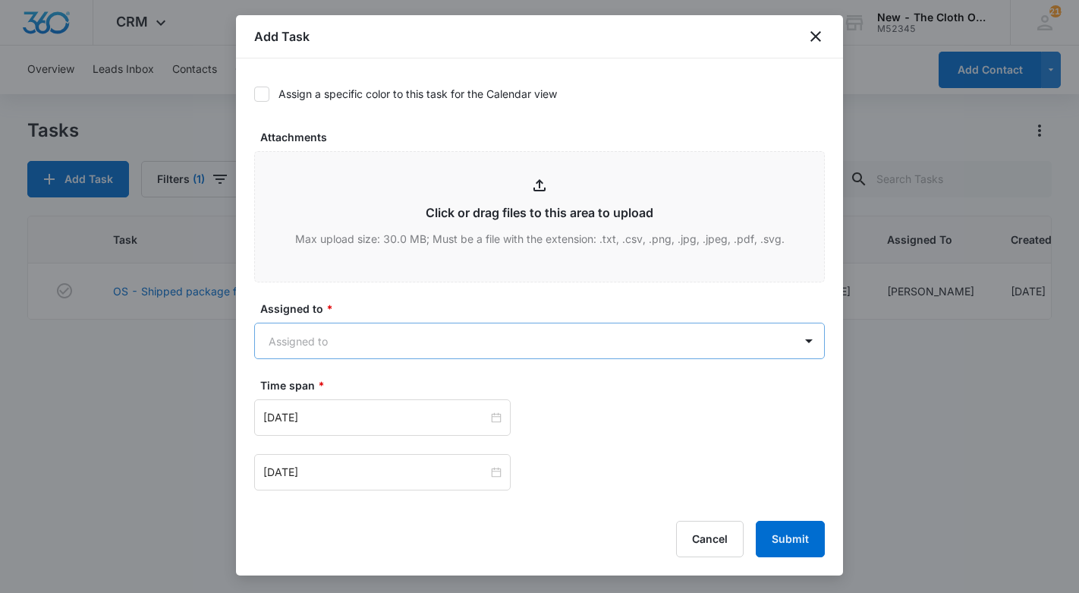
type input "Shipping Label Request for J. Bronman"
click at [380, 339] on body "CRM Apps Reputation CRM Email Social Ads Intelligence Brand Settings New - The …" at bounding box center [539, 296] width 1079 height 593
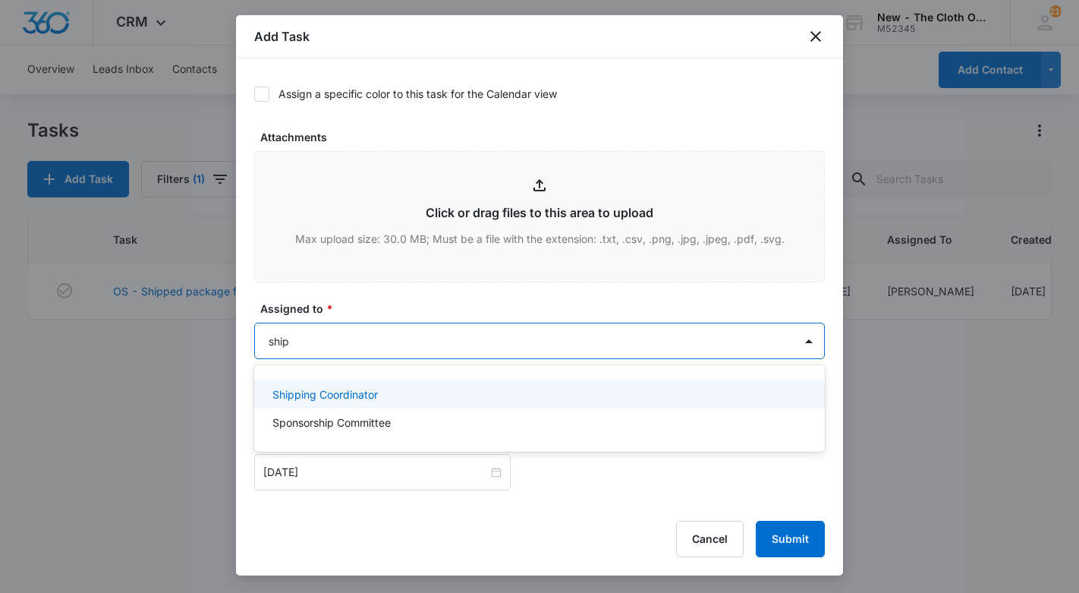
type input "shipp"
click at [369, 388] on p "Shipping Coordinator" at bounding box center [324, 394] width 105 height 16
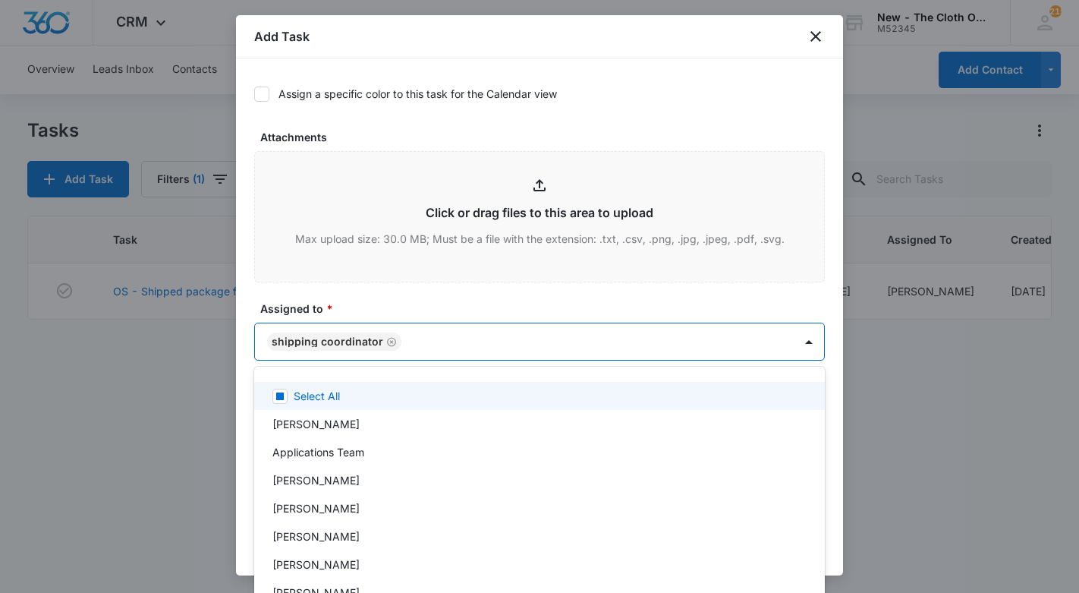
click at [416, 292] on div at bounding box center [539, 296] width 1079 height 593
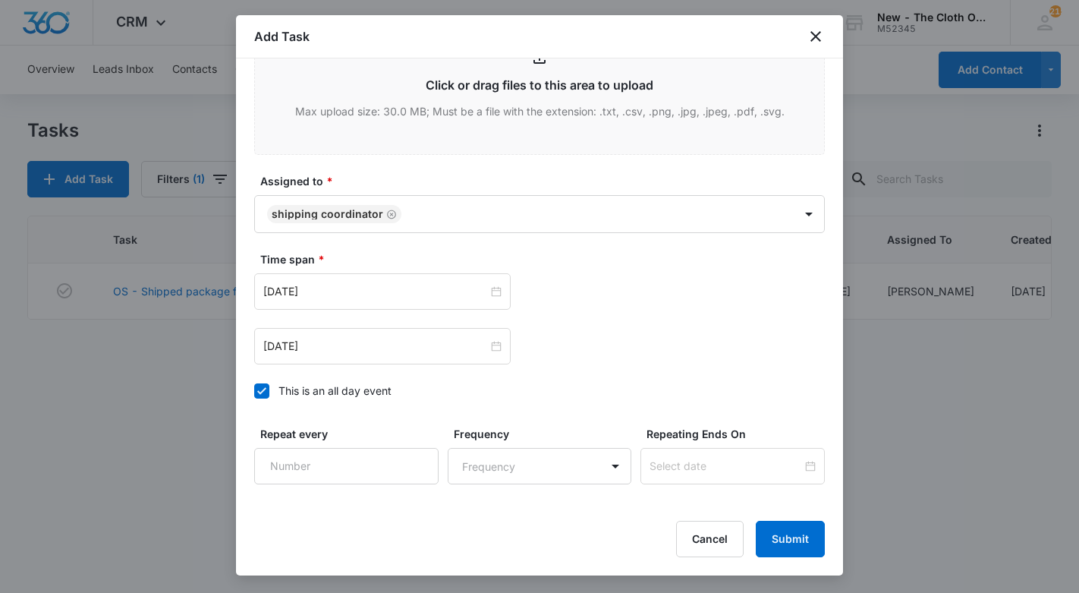
scroll to position [859, 0]
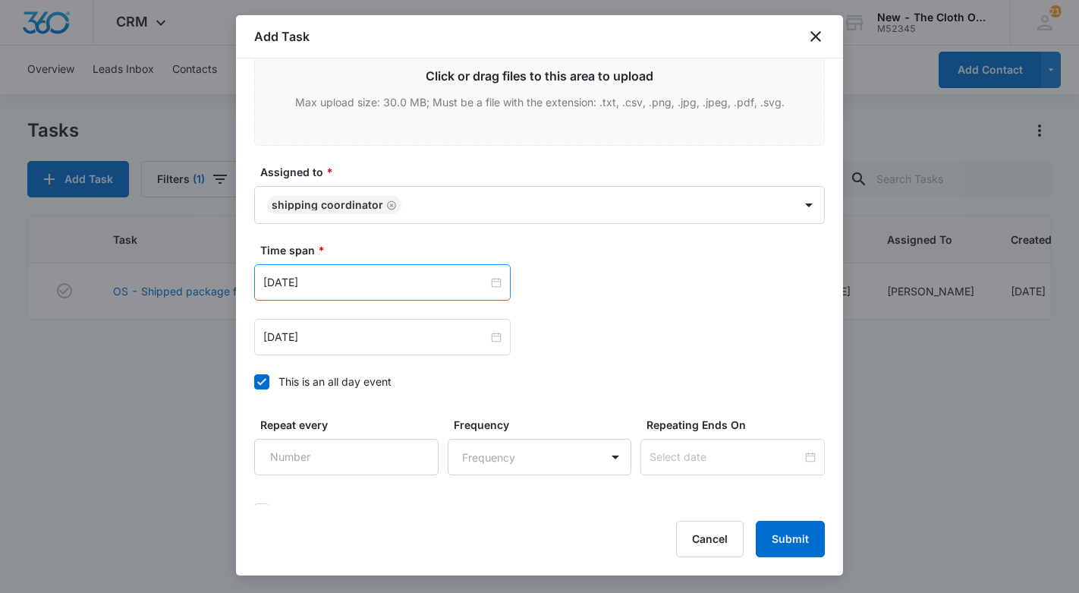
click at [411, 291] on div "Sep 26, 2024" at bounding box center [382, 282] width 256 height 36
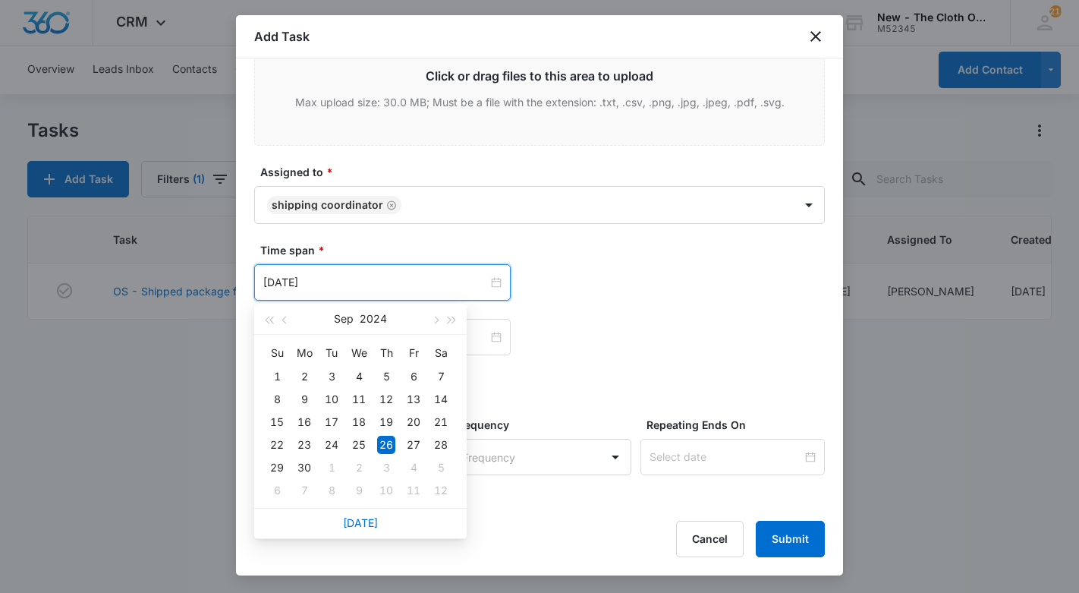
click at [411, 291] on div "Sep 26, 2024" at bounding box center [382, 282] width 256 height 36
click at [356, 517] on link "Today" at bounding box center [360, 522] width 35 height 13
type input "Oct 5, 2025"
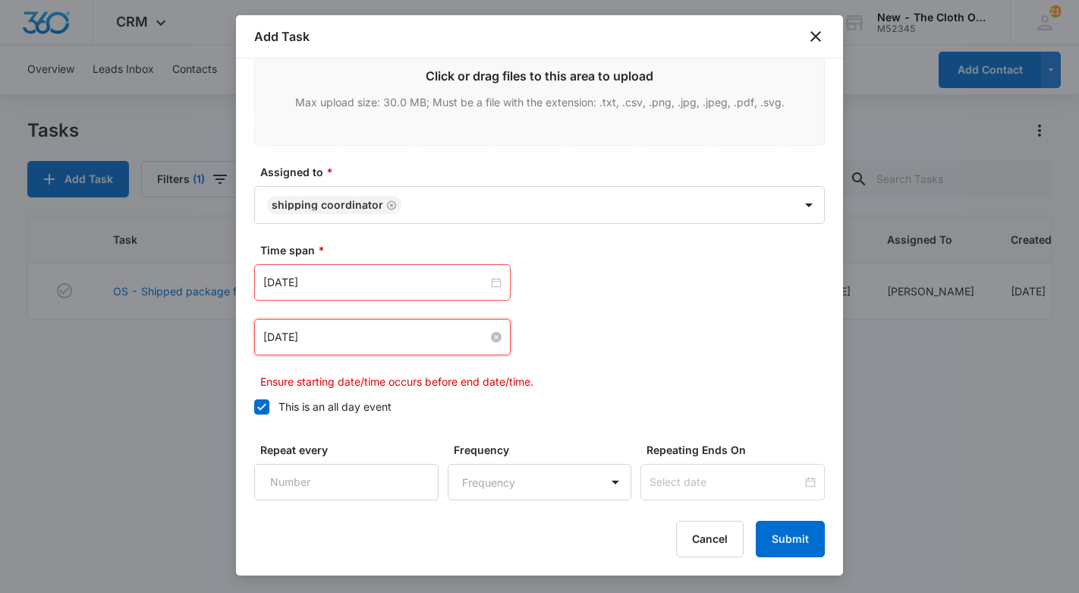
click at [386, 340] on input "Sep 27, 2024" at bounding box center [375, 337] width 225 height 17
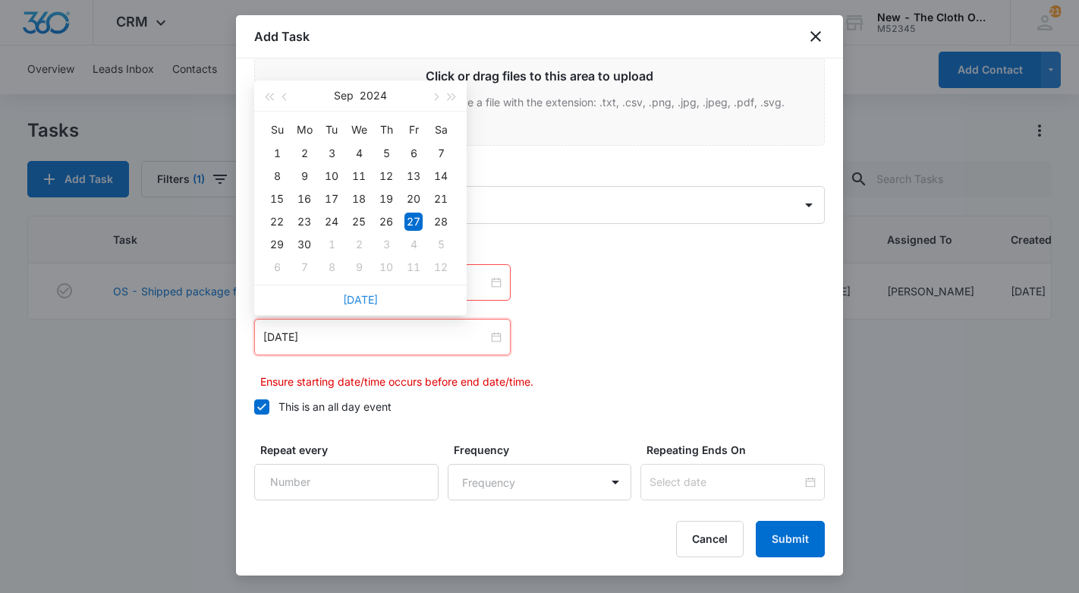
click at [367, 303] on link "Today" at bounding box center [360, 299] width 35 height 13
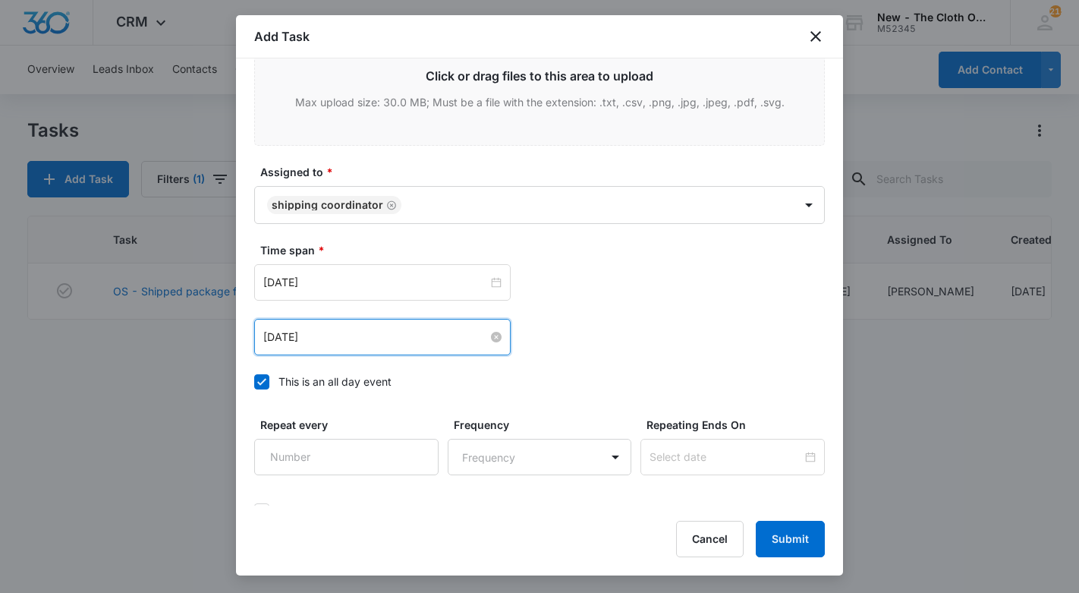
click at [327, 329] on div "Oct 5, 2025" at bounding box center [382, 337] width 256 height 36
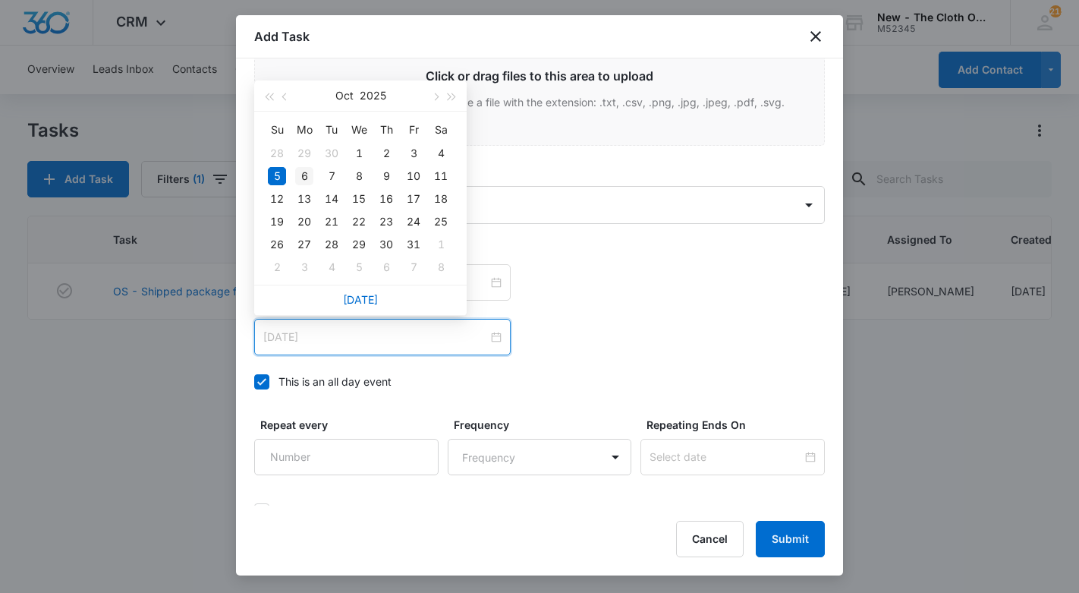
type input "Oct 6, 2025"
click at [300, 174] on div "6" at bounding box center [304, 176] width 18 height 18
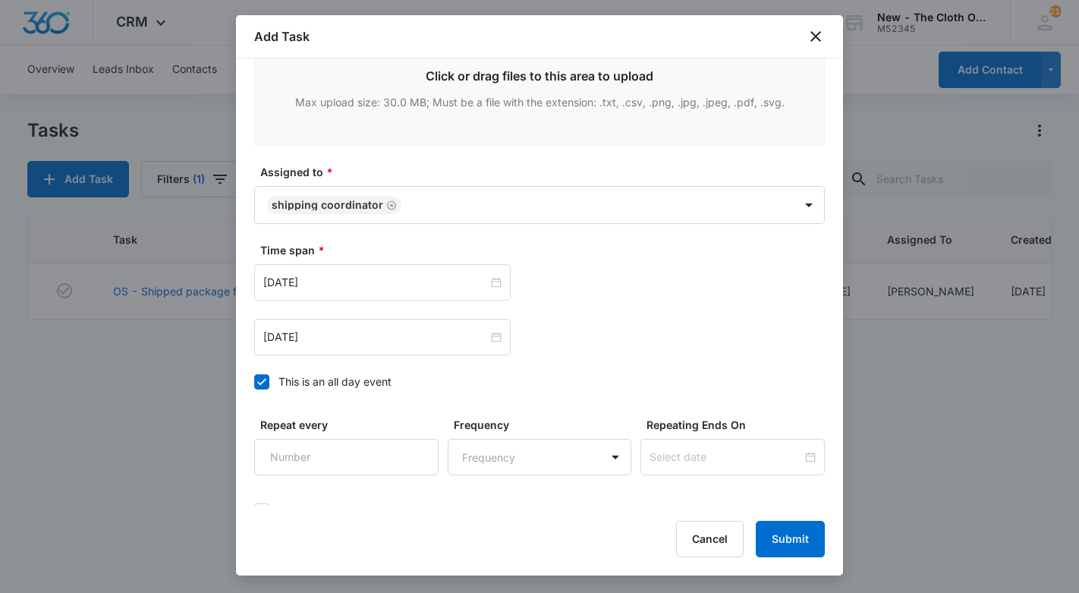
click at [621, 363] on div "Time span * Oct 5, 2025 Oct 2025 Su Mo Tu We Th Fr Sa 28 29 30 1 2 3 4 5 6 7 8 …" at bounding box center [539, 320] width 571 height 156
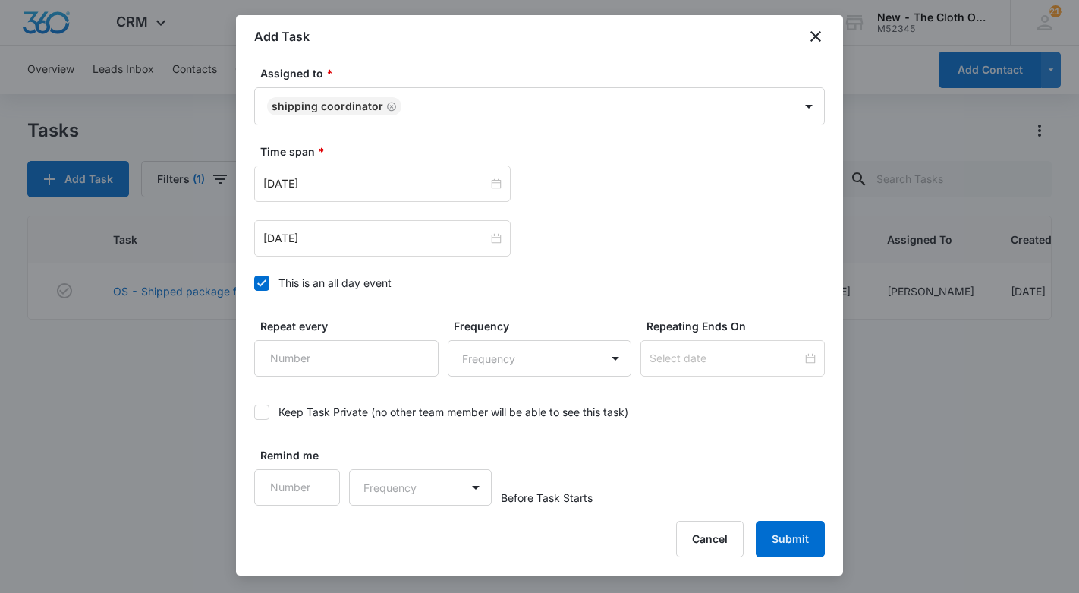
scroll to position [958, 0]
click at [786, 540] on button "Submit" at bounding box center [790, 539] width 69 height 36
